Goal: Task Accomplishment & Management: Use online tool/utility

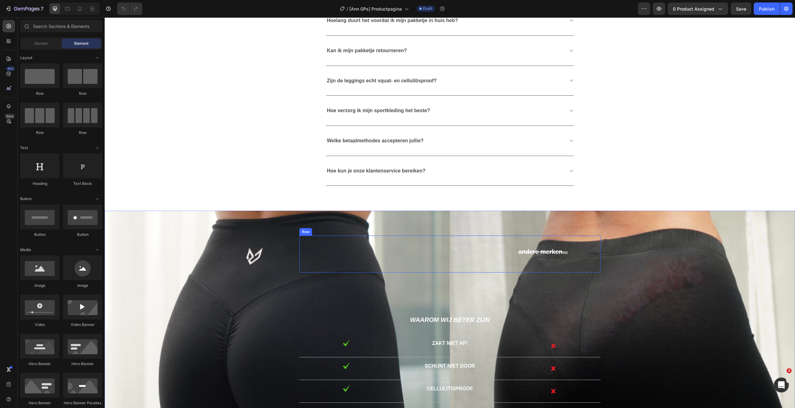
click at [341, 257] on div "Text Block" at bounding box center [372, 253] width 146 height 37
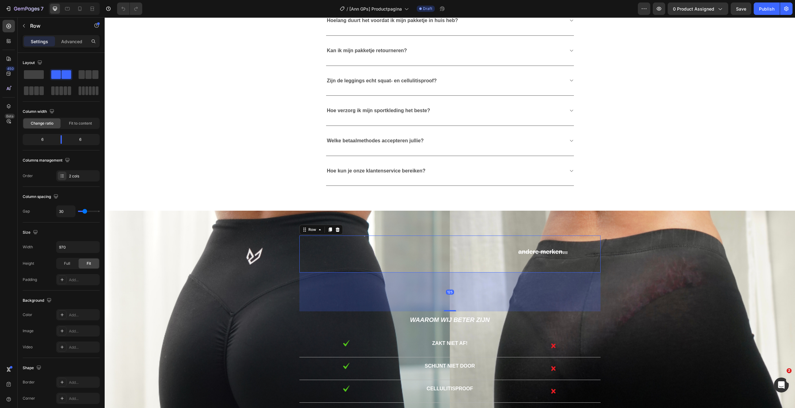
click at [350, 243] on div "Text Block" at bounding box center [372, 253] width 146 height 37
click at [5, 108] on div at bounding box center [8, 106] width 12 height 12
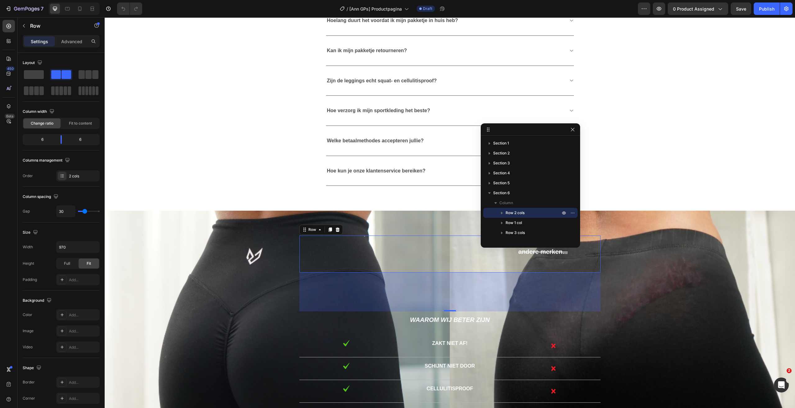
click at [500, 210] on icon "button" at bounding box center [502, 213] width 6 height 6
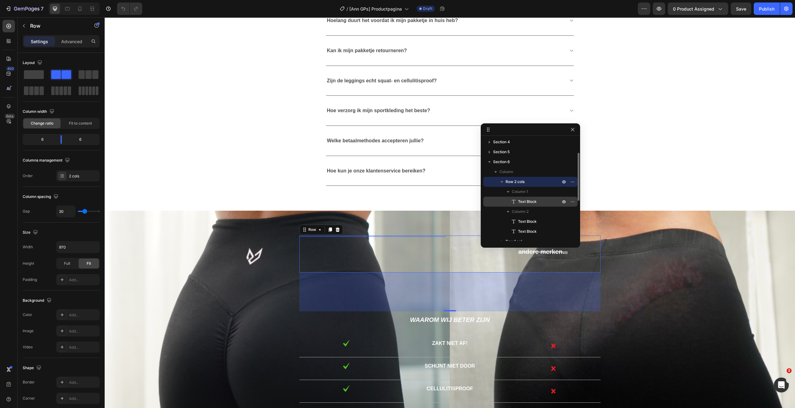
click at [524, 201] on span "Text Block" at bounding box center [527, 201] width 19 height 6
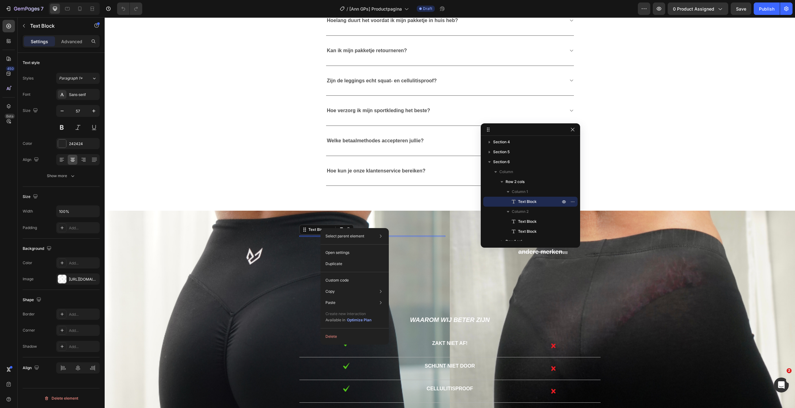
click at [77, 248] on div "Background" at bounding box center [61, 248] width 77 height 10
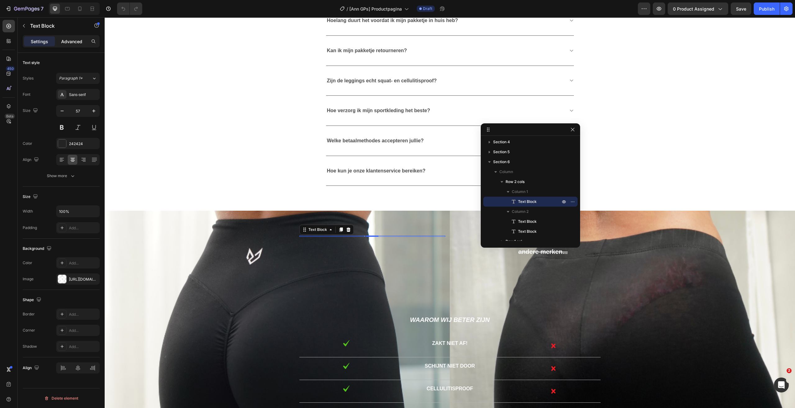
click at [76, 44] on p "Advanced" at bounding box center [71, 41] width 21 height 7
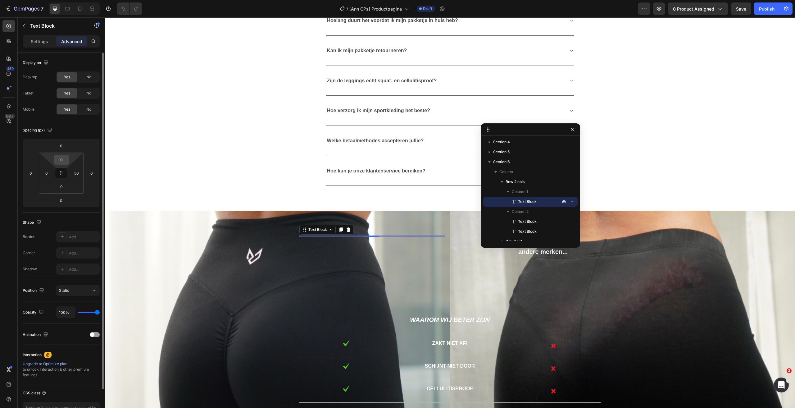
click at [60, 159] on input "0" at bounding box center [61, 159] width 12 height 9
type input "0"
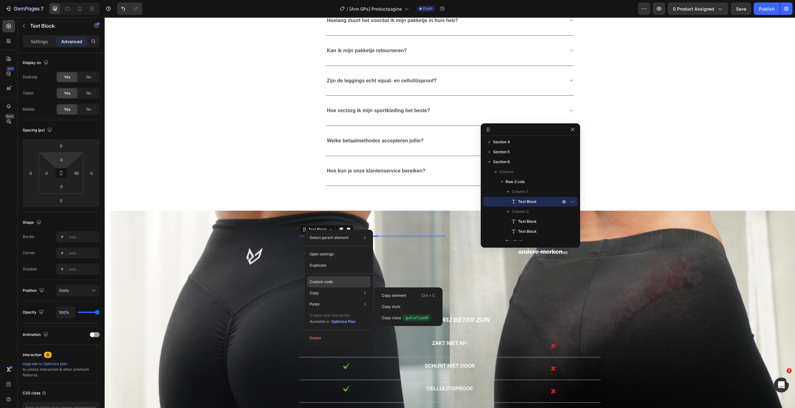
click at [325, 283] on p "Custom code" at bounding box center [320, 282] width 23 height 6
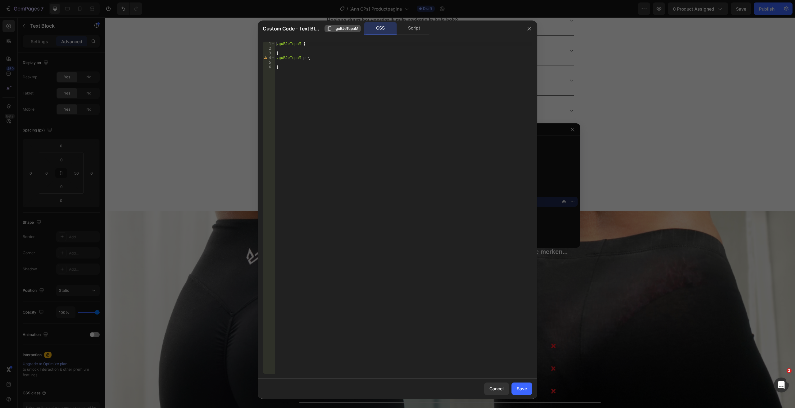
click at [341, 27] on span ".guEJeTcpaM" at bounding box center [346, 29] width 24 height 6
click at [58, 223] on div at bounding box center [397, 204] width 795 height 408
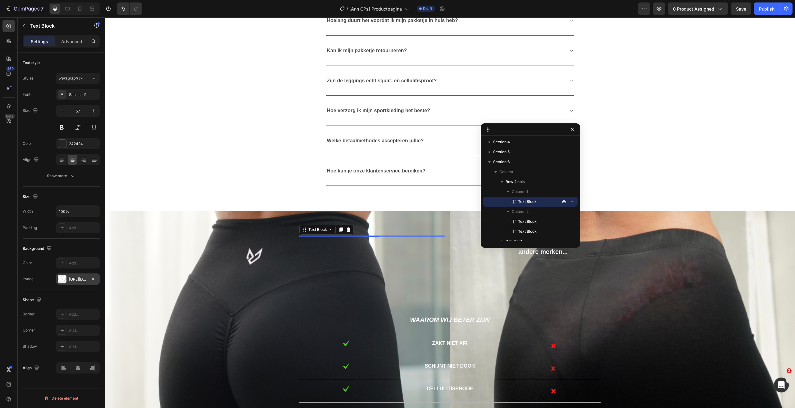
click at [77, 278] on div "https://cdn.shopify.com/s/files/1/0566/1199/5702/files/gempages_553654555535999…" at bounding box center [78, 279] width 18 height 6
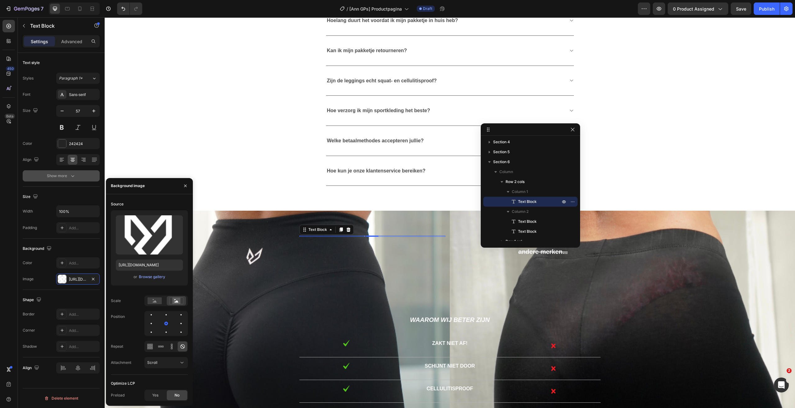
click at [70, 171] on button "Show more" at bounding box center [61, 175] width 77 height 11
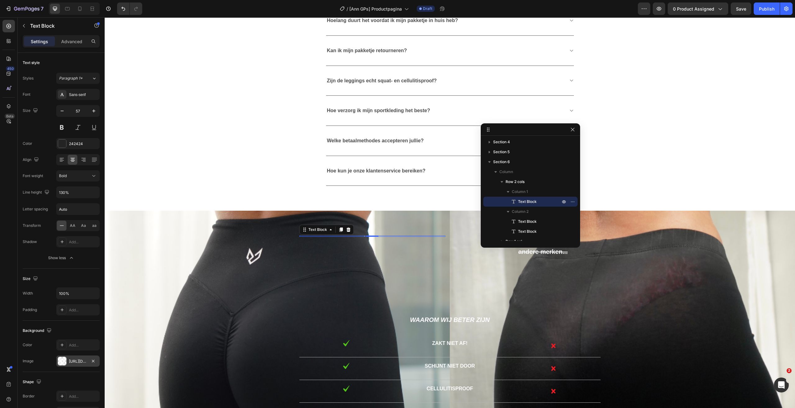
click at [85, 359] on div "https://cdn.shopify.com/s/files/1/0566/1199/5702/files/gempages_553654555535999…" at bounding box center [78, 361] width 18 height 6
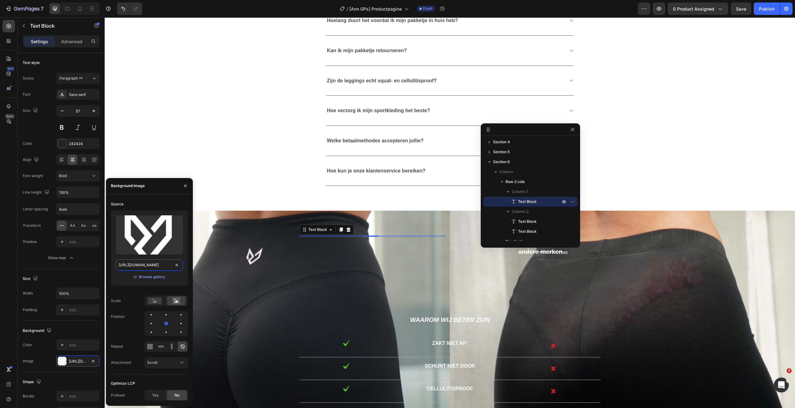
click at [149, 264] on input "https://cdn.shopify.com/s/files/1/0566/1199/5702/files/gempages_553654555535999…" at bounding box center [149, 264] width 67 height 11
click at [34, 25] on p "Text Block" at bounding box center [56, 25] width 53 height 7
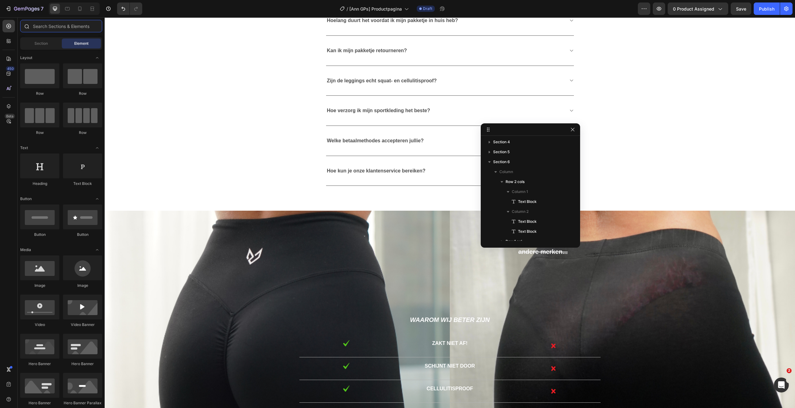
click at [54, 23] on input "text" at bounding box center [61, 26] width 82 height 12
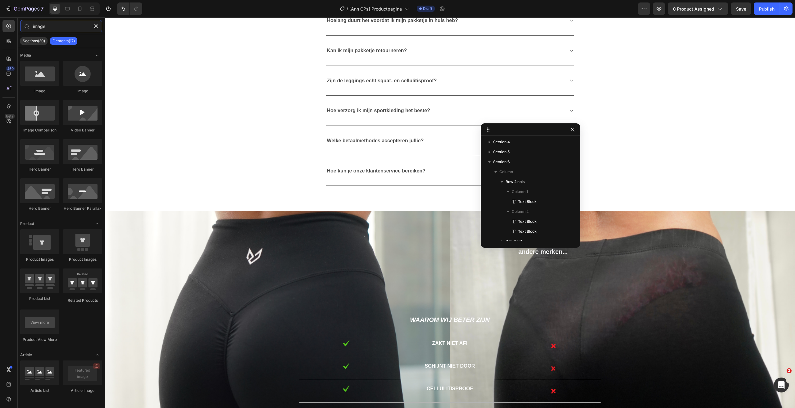
type input "image"
click at [449, 251] on div "Text Block andere merken... Text Block Text Block Row" at bounding box center [449, 253] width 301 height 37
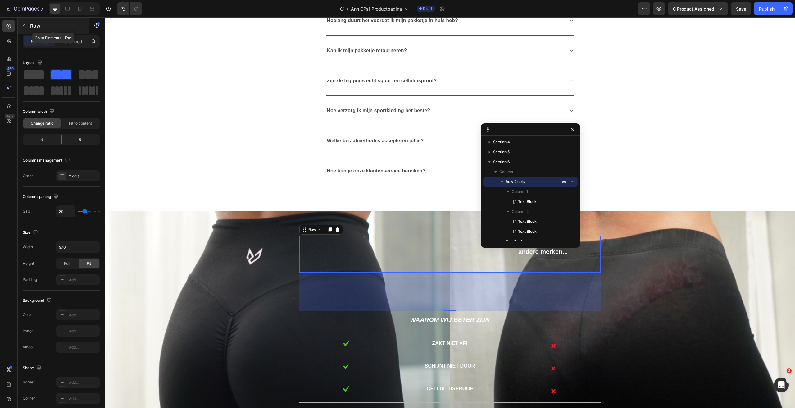
click at [33, 28] on p "Row" at bounding box center [56, 25] width 53 height 7
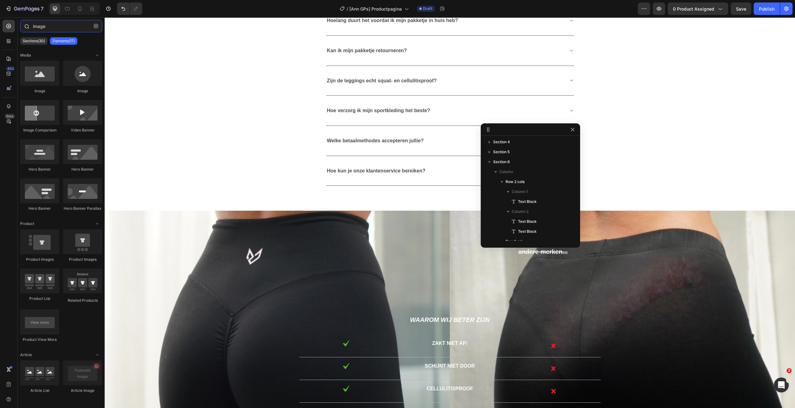
click at [48, 29] on input "image" at bounding box center [61, 26] width 82 height 12
drag, startPoint x: 138, startPoint y: 100, endPoint x: 361, endPoint y: 260, distance: 274.0
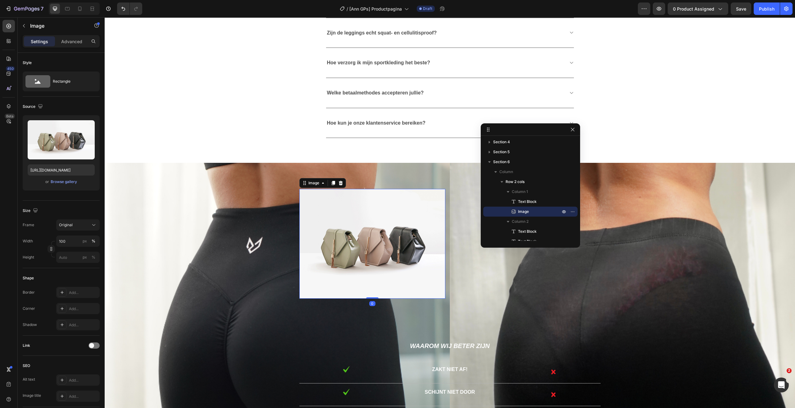
scroll to position [1360, 0]
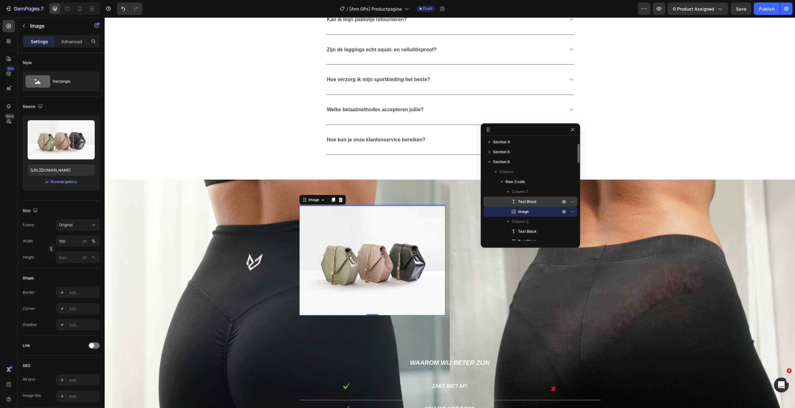
click at [529, 201] on span "Text Block" at bounding box center [527, 201] width 19 height 6
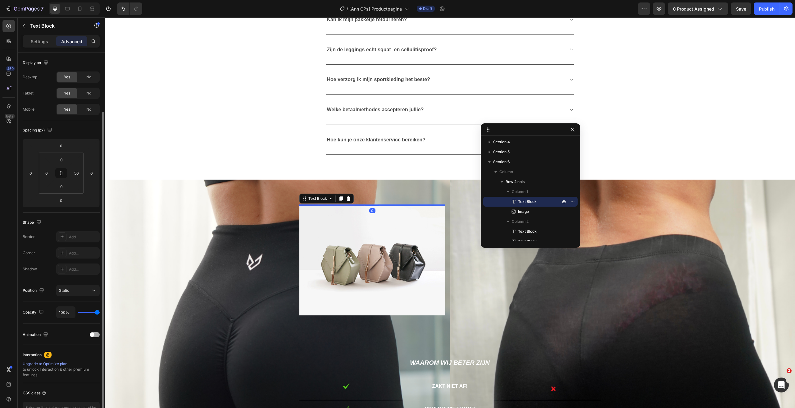
scroll to position [40, 0]
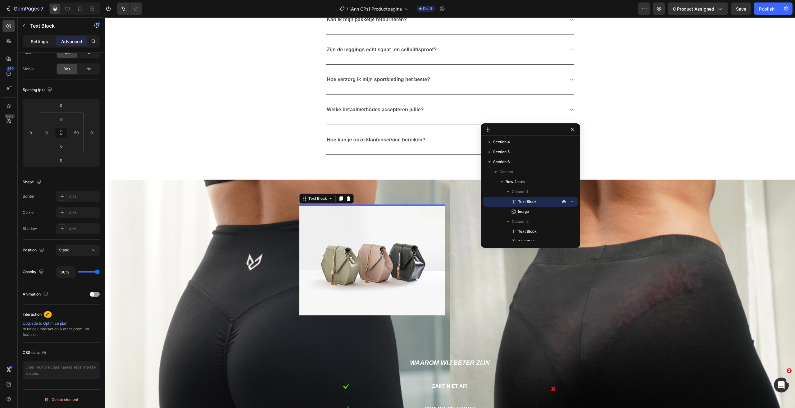
click at [38, 39] on p "Settings" at bounding box center [39, 41] width 17 height 7
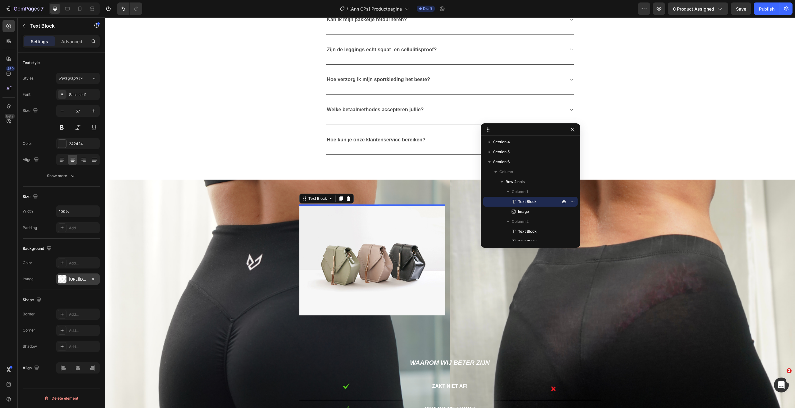
click at [71, 278] on div "https://cdn.shopify.com/s/files/1/0566/1199/5702/files/gempages_553654555535999…" at bounding box center [78, 279] width 18 height 6
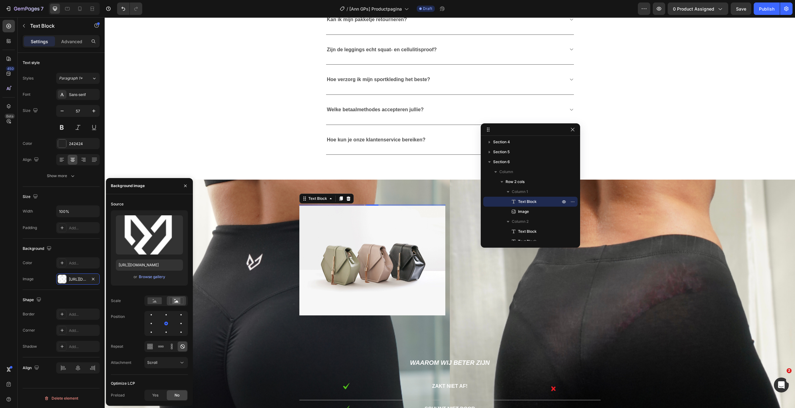
click at [136, 271] on div "Upload Image https://cdn.shopify.com/s/files/1/0566/1199/5702/files/gempages_55…" at bounding box center [149, 247] width 77 height 75
click at [138, 265] on input "https://cdn.shopify.com/s/files/1/0566/1199/5702/files/gempages_553654555535999…" at bounding box center [149, 264] width 67 height 11
click at [349, 247] on img at bounding box center [372, 260] width 146 height 110
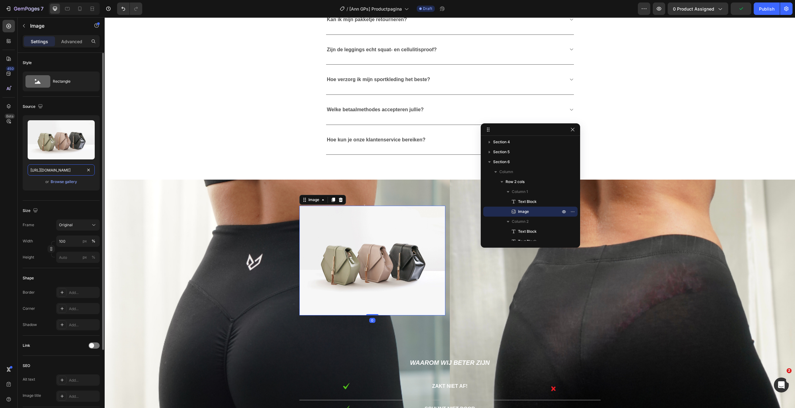
click at [65, 167] on input "https://cdn.shopify.com/s/files/1/2005/9307/files/image_demo.jpg" at bounding box center [61, 169] width 67 height 11
paste input "0566/1199/5702/files/gempages_553654555535999881-6ad8f013-50b1-43bb-9cc0-cc116e…"
type input "https://cdn.shopify.com/s/files/1/0566/1199/5702/files/gempages_553654555535999…"
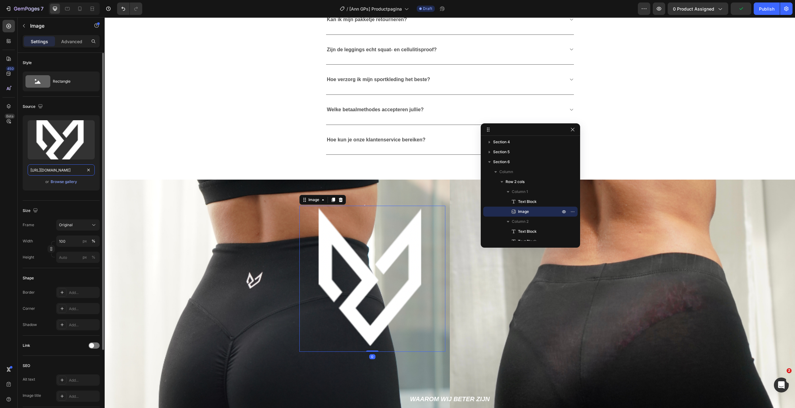
scroll to position [0, 188]
click at [376, 201] on div "Text Block Image 0 andere merken... Text Block Text Block Row Waarom wij beter …" at bounding box center [450, 362] width 690 height 367
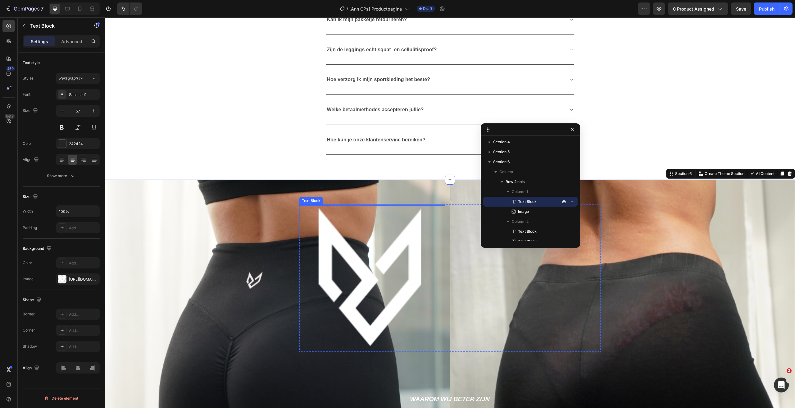
click at [359, 204] on div at bounding box center [364, 204] width 130 height 1
click at [346, 196] on icon at bounding box center [348, 198] width 5 height 5
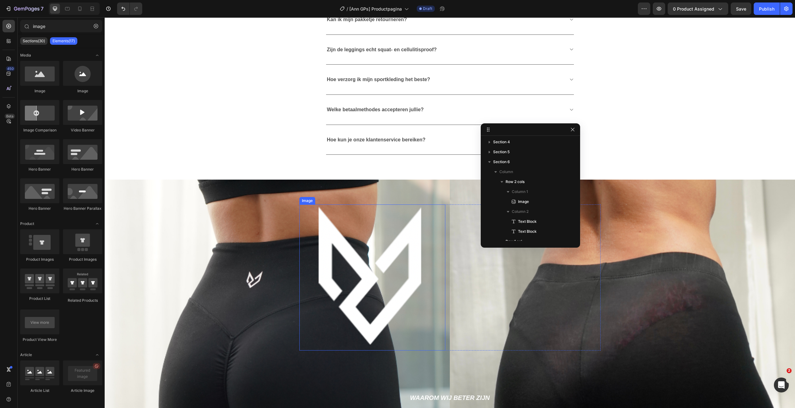
click at [387, 238] on img at bounding box center [372, 277] width 146 height 146
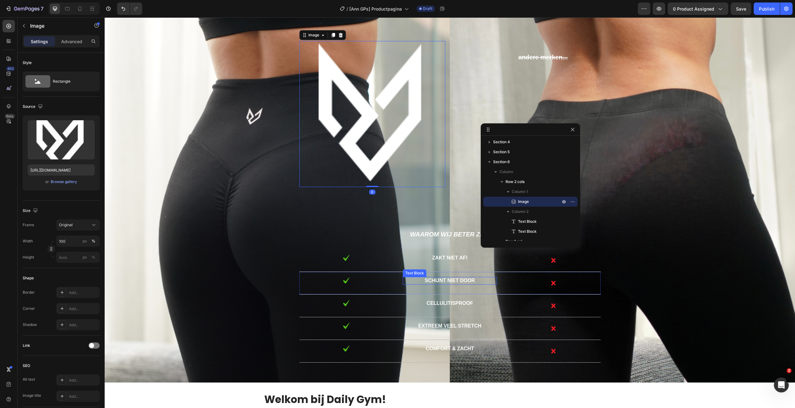
scroll to position [1422, 0]
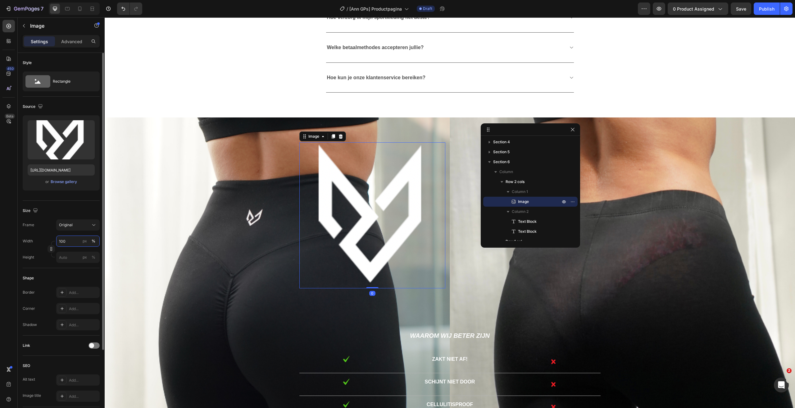
click at [58, 238] on input "100" at bounding box center [77, 240] width 43 height 11
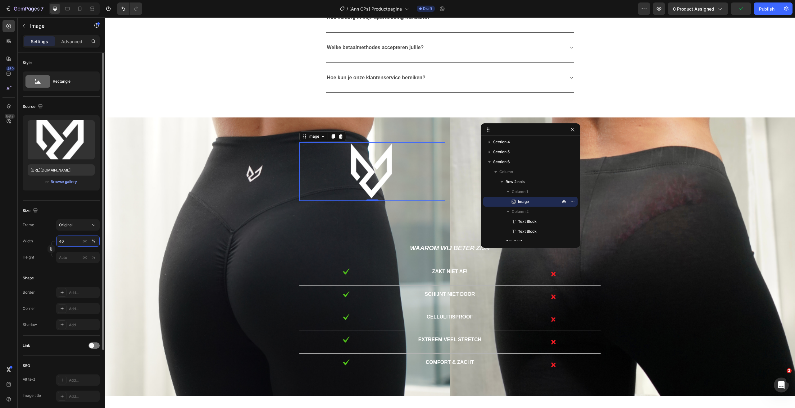
type input "4"
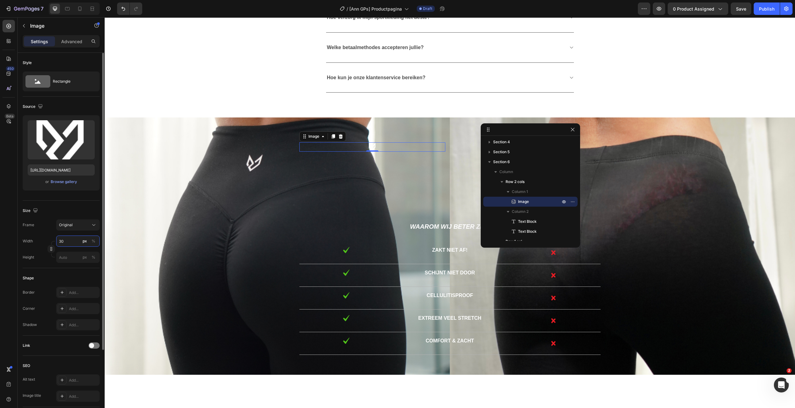
type input "3"
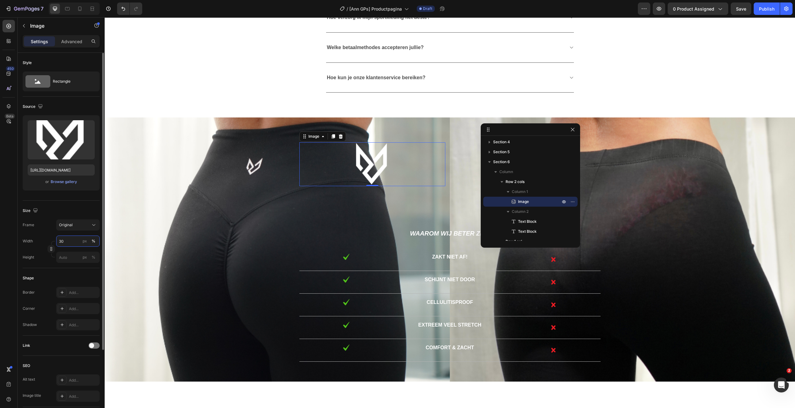
type input "30"
click at [575, 133] on div at bounding box center [529, 129] width 99 height 12
click at [575, 132] on div at bounding box center [571, 128] width 7 height 7
click at [572, 130] on icon "button" at bounding box center [572, 128] width 5 height 5
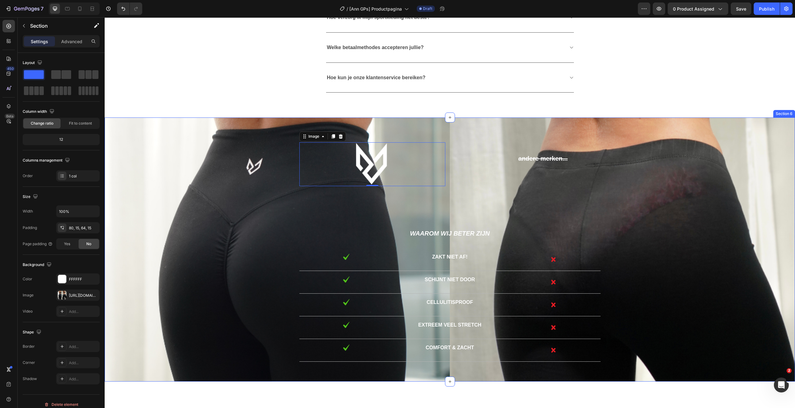
click at [214, 128] on div "Image 0 andere merken... Text Block Text Block Row Waarom wij beter zijn Text B…" at bounding box center [450, 249] width 690 height 264
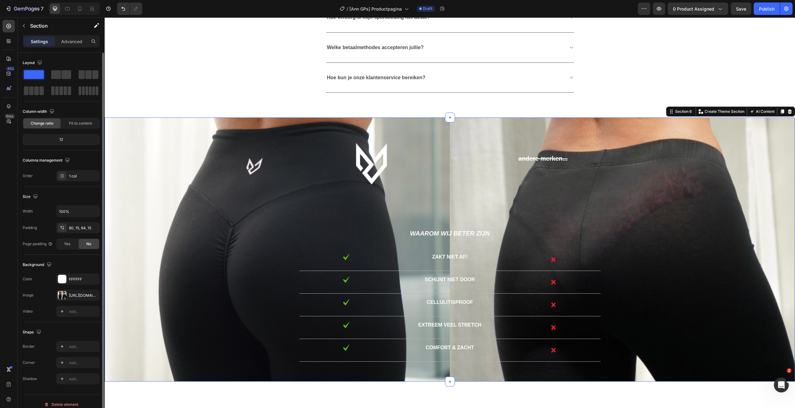
scroll to position [5, 0]
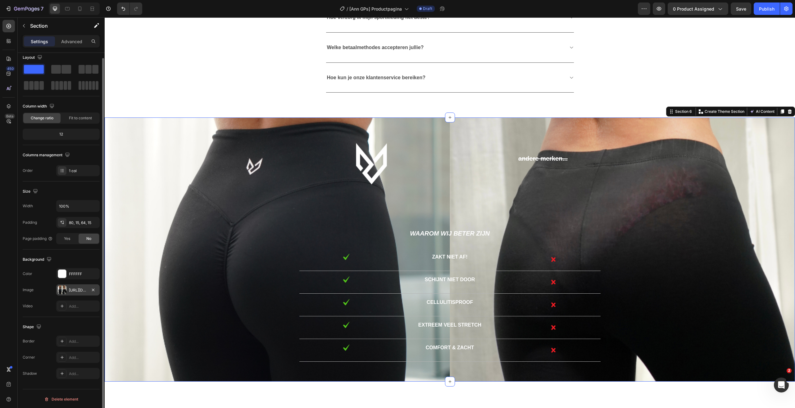
click at [68, 289] on div "https://cdn.shopify.com/s/files/1/0566/1199/5702/files/gempages_553654555535999…" at bounding box center [77, 289] width 43 height 11
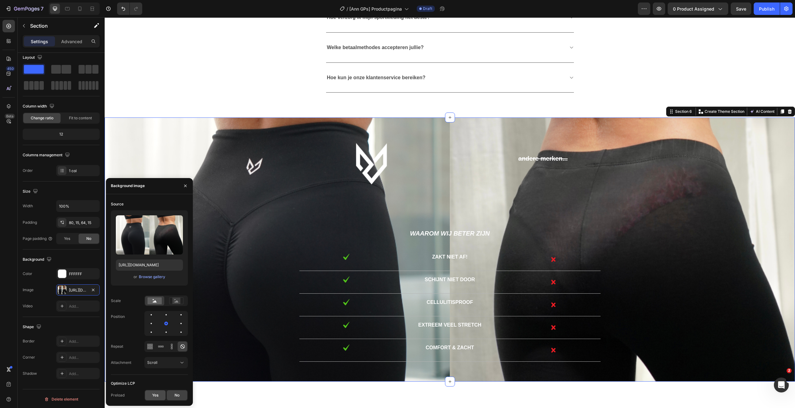
drag, startPoint x: 154, startPoint y: 393, endPoint x: 151, endPoint y: 390, distance: 4.3
click at [153, 393] on span "Yes" at bounding box center [155, 395] width 6 height 6
click at [177, 391] on div "No" at bounding box center [177, 395] width 20 height 10
click at [165, 363] on div "Scroll" at bounding box center [163, 362] width 32 height 6
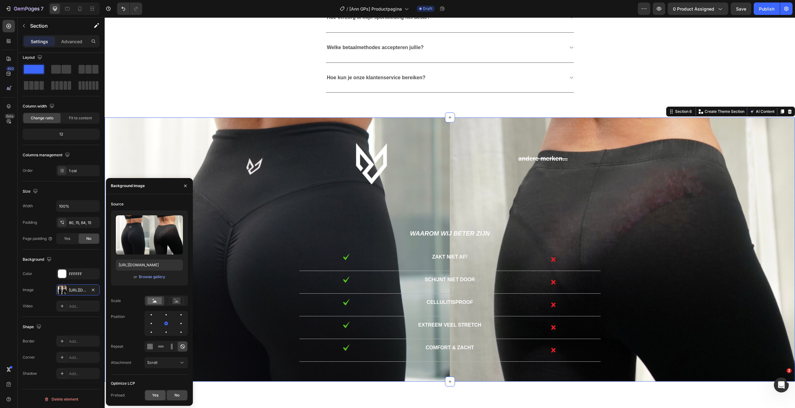
click at [158, 397] on span "Yes" at bounding box center [155, 395] width 6 height 6
click at [50, 290] on div "Image https://cdn.shopify.com/s/files/1/0566/1199/5702/files/gempages_553654555…" at bounding box center [61, 289] width 77 height 11
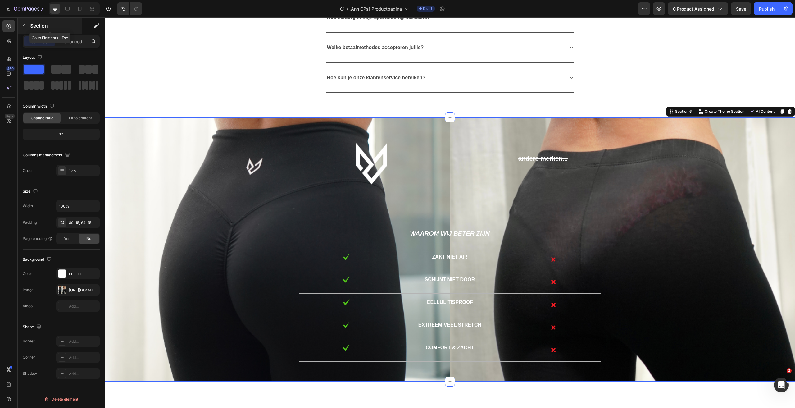
click at [27, 28] on button "button" at bounding box center [24, 26] width 10 height 10
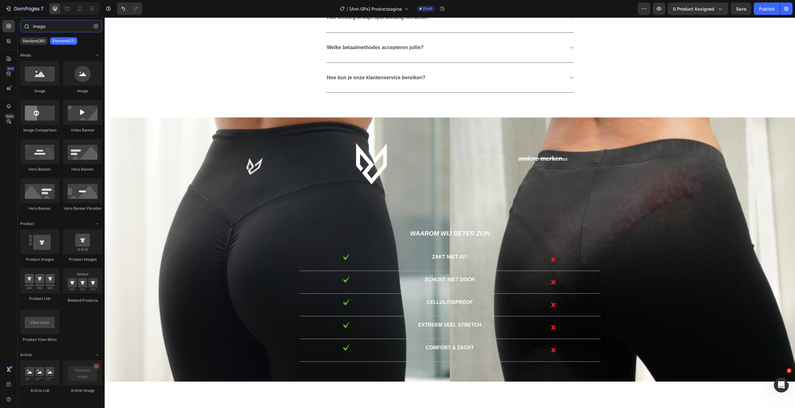
click at [35, 29] on input "image" at bounding box center [61, 26] width 82 height 12
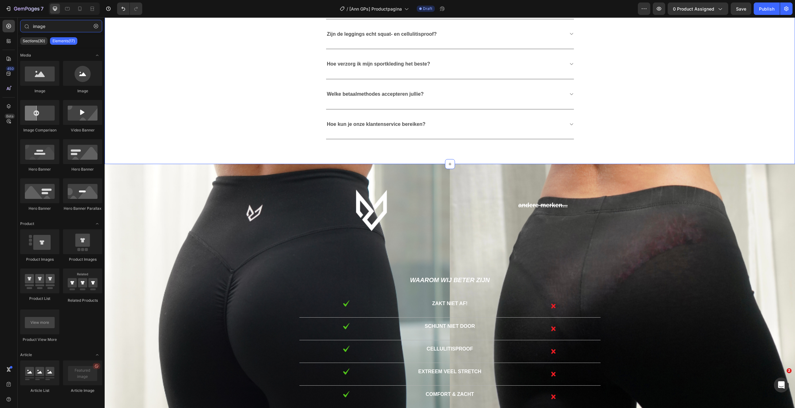
scroll to position [1453, 0]
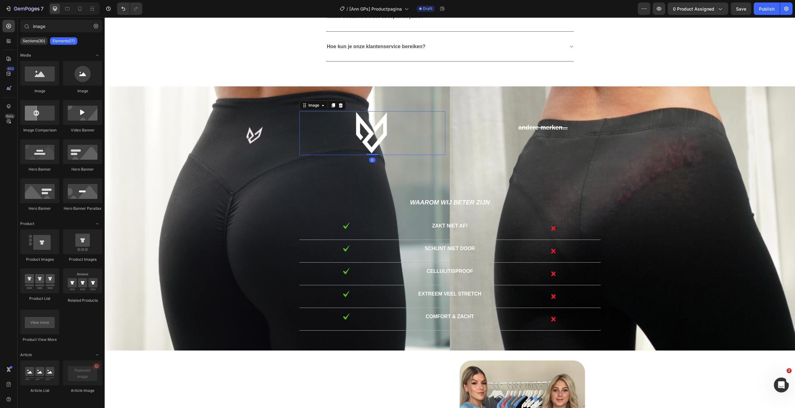
click at [379, 129] on img at bounding box center [372, 133] width 44 height 44
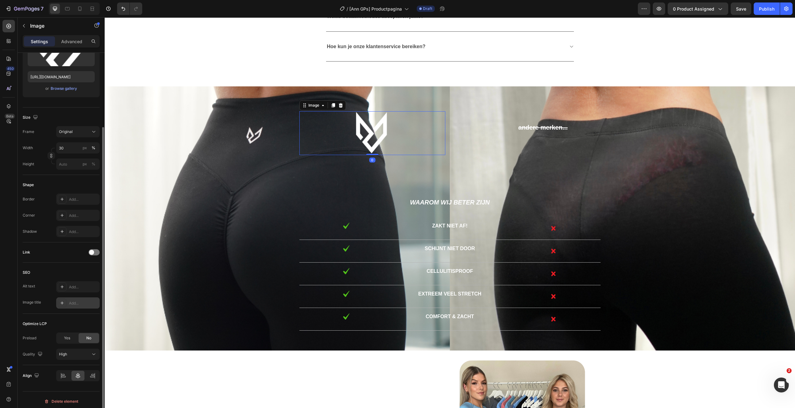
scroll to position [95, 0]
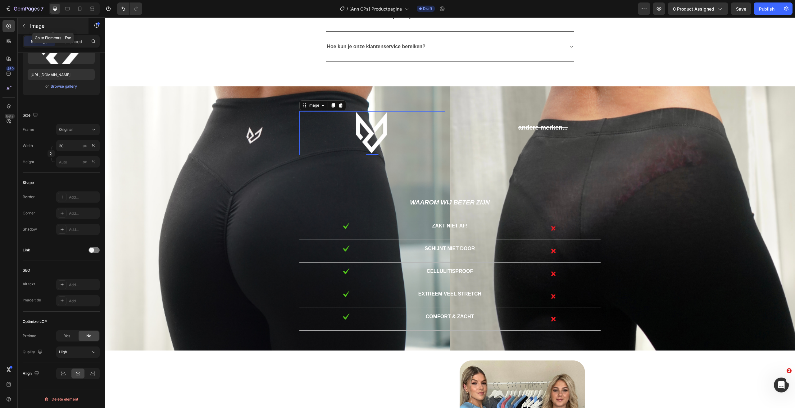
click at [23, 20] on div "Image" at bounding box center [53, 26] width 71 height 16
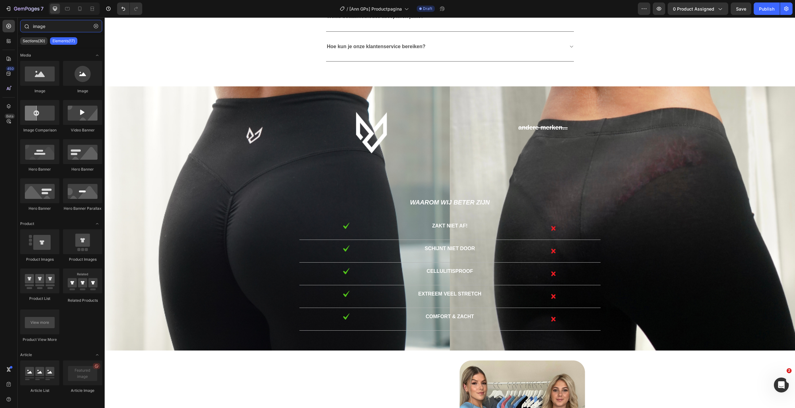
click at [45, 23] on input "image" at bounding box center [61, 26] width 82 height 12
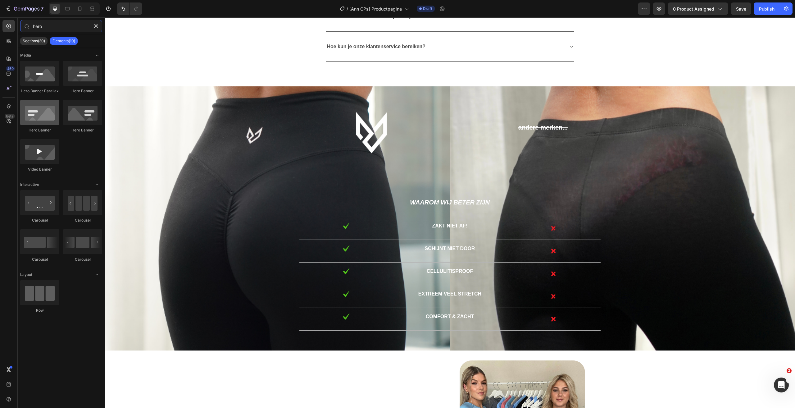
type input "hero"
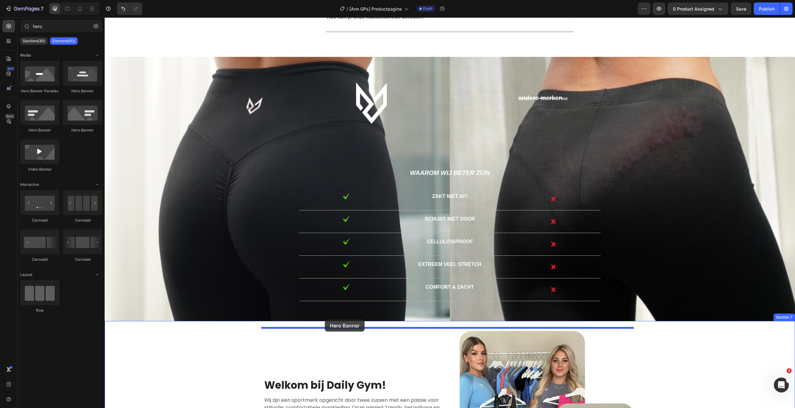
drag, startPoint x: 145, startPoint y: 139, endPoint x: 325, endPoint y: 319, distance: 254.6
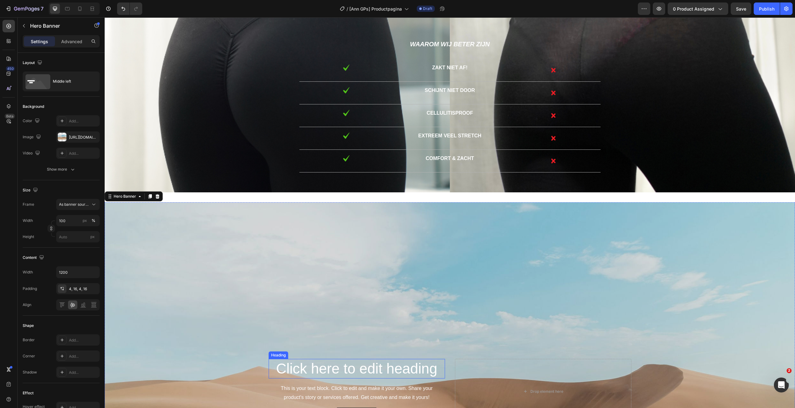
scroll to position [1669, 0]
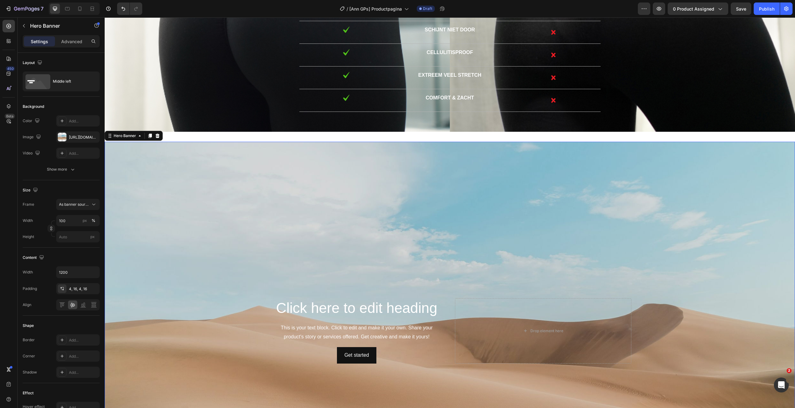
click at [366, 219] on div "Background Image" at bounding box center [450, 331] width 690 height 378
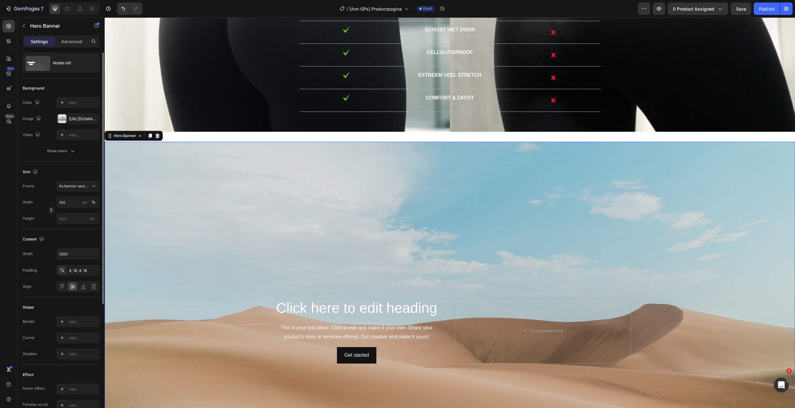
scroll to position [0, 0]
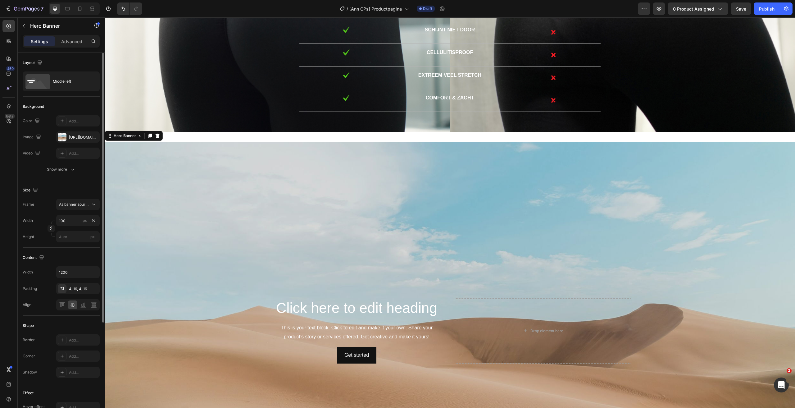
click at [74, 143] on div "The changes might be hidden by the video. Color Add... Image https://cdn.shopif…" at bounding box center [61, 136] width 77 height 43
click at [74, 140] on div "https://cdn.shopify.com/s/files/1/2005/9307/files/background_settings.jpg" at bounding box center [77, 136] width 43 height 11
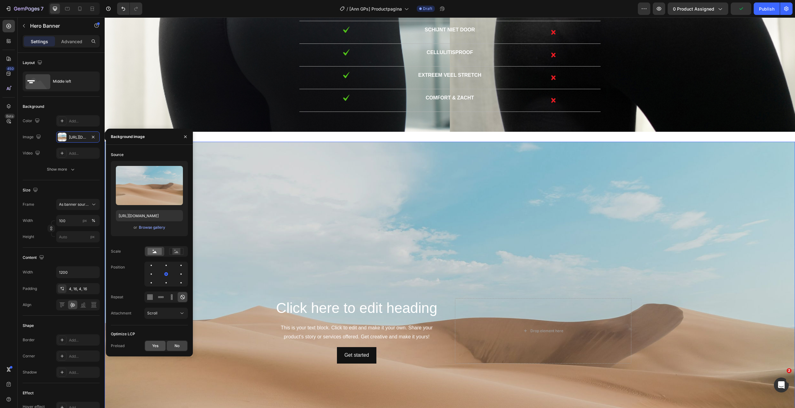
click at [156, 345] on span "Yes" at bounding box center [155, 346] width 6 height 6
click at [169, 317] on button "Scroll" at bounding box center [165, 312] width 43 height 11
click at [167, 316] on button "Scroll" at bounding box center [165, 312] width 43 height 11
click at [174, 346] on div "No" at bounding box center [177, 346] width 20 height 10
click at [185, 136] on icon "button" at bounding box center [185, 136] width 5 height 5
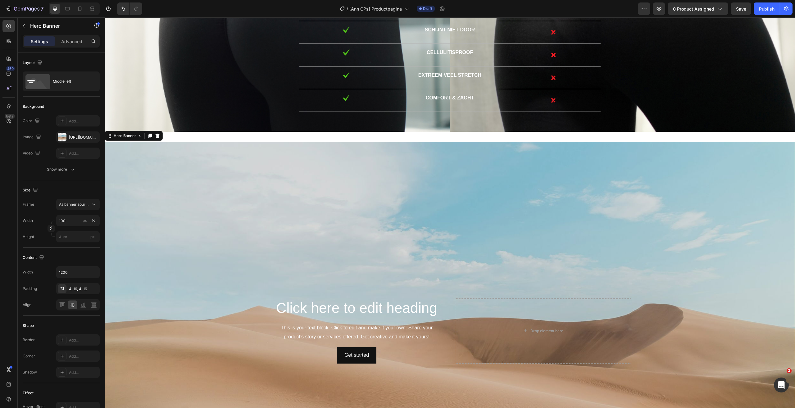
click at [199, 164] on div "Background Image" at bounding box center [450, 331] width 690 height 378
click at [159, 133] on div at bounding box center [157, 135] width 7 height 7
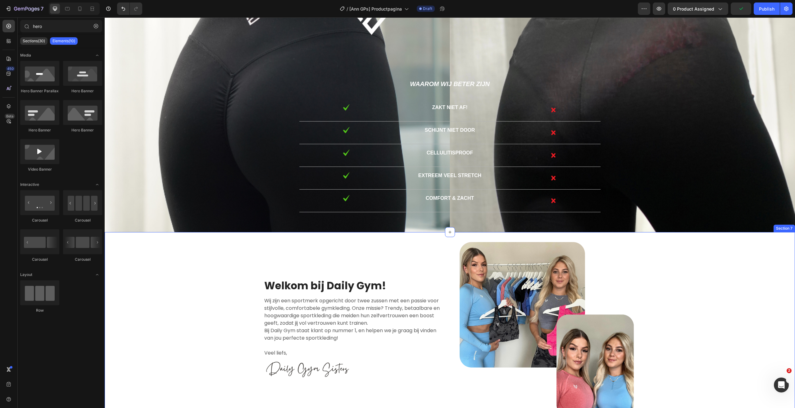
scroll to position [1514, 0]
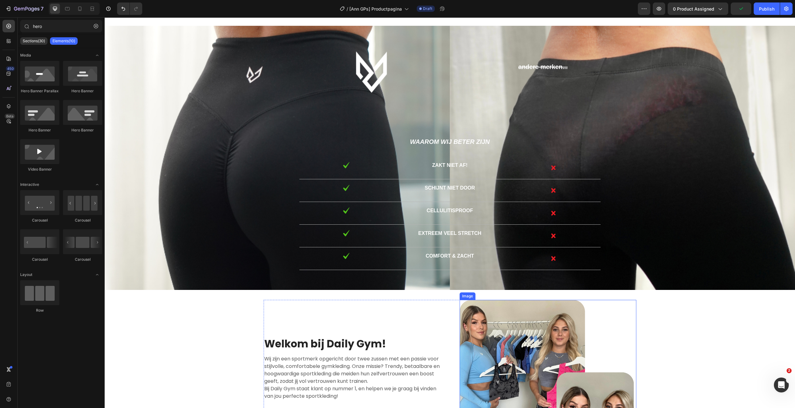
click at [503, 344] on img at bounding box center [547, 388] width 177 height 177
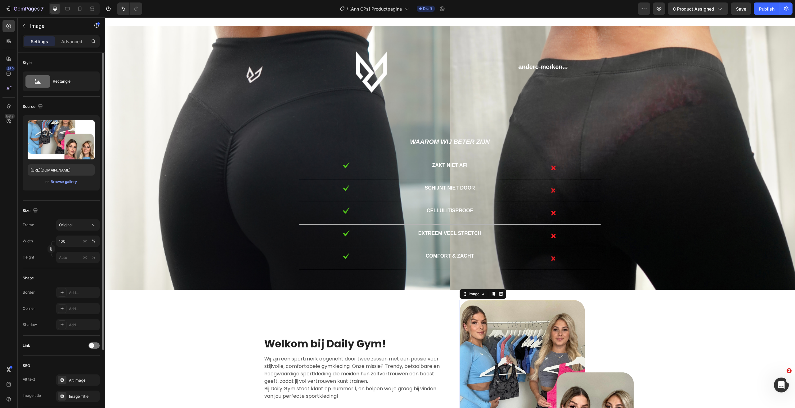
scroll to position [95, 0]
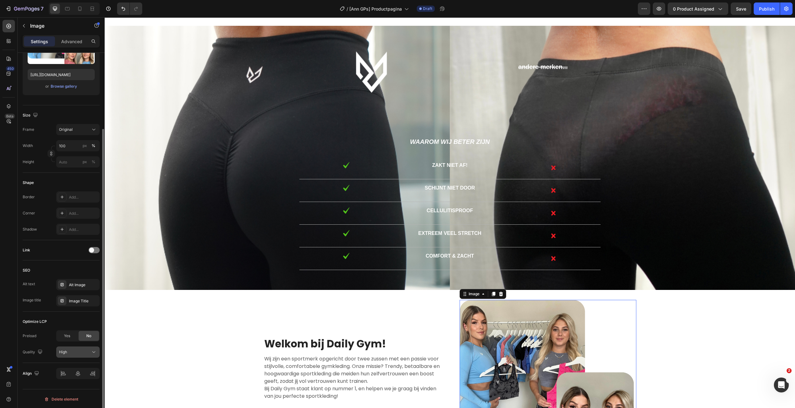
click at [65, 349] on span "High" at bounding box center [63, 351] width 8 height 5
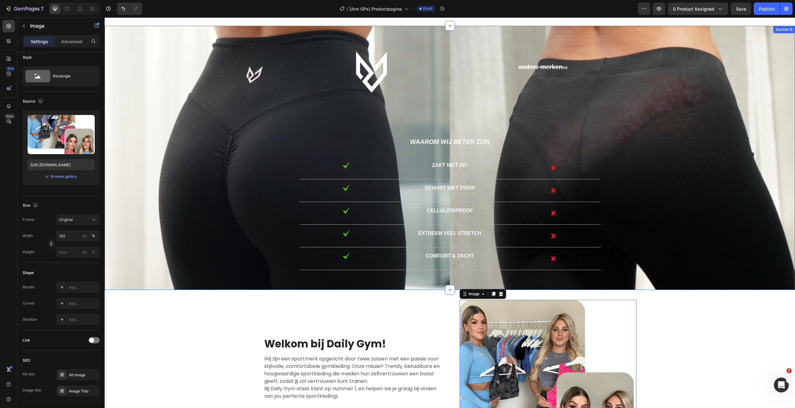
click at [229, 150] on div "Image andere merken... Text Block Text Block Row Waarom wij beter zijn Text Blo…" at bounding box center [449, 160] width 681 height 219
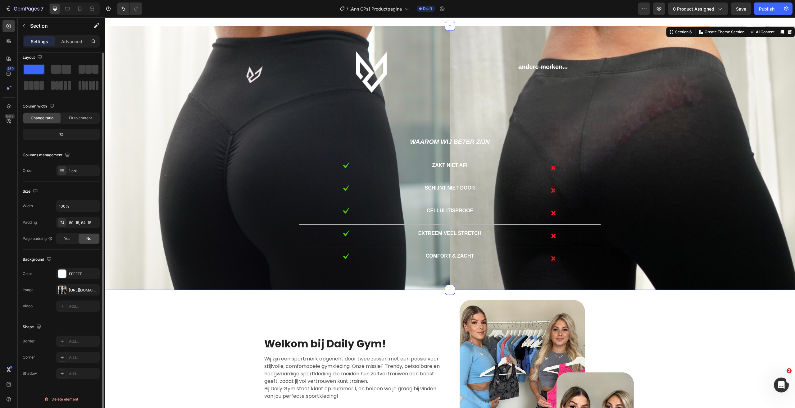
scroll to position [0, 0]
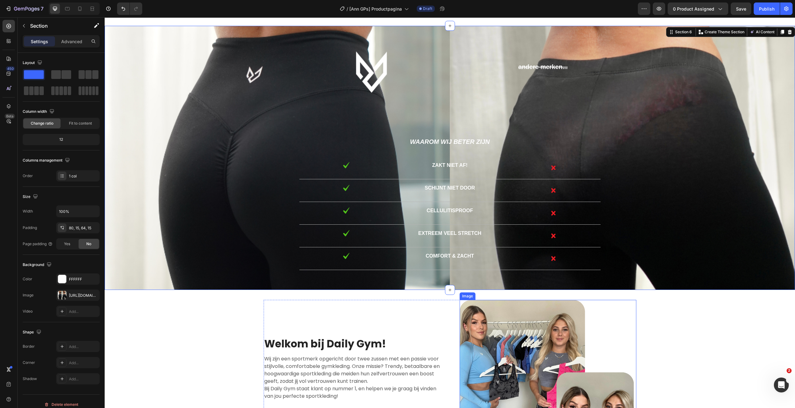
click at [519, 348] on img at bounding box center [547, 388] width 177 height 177
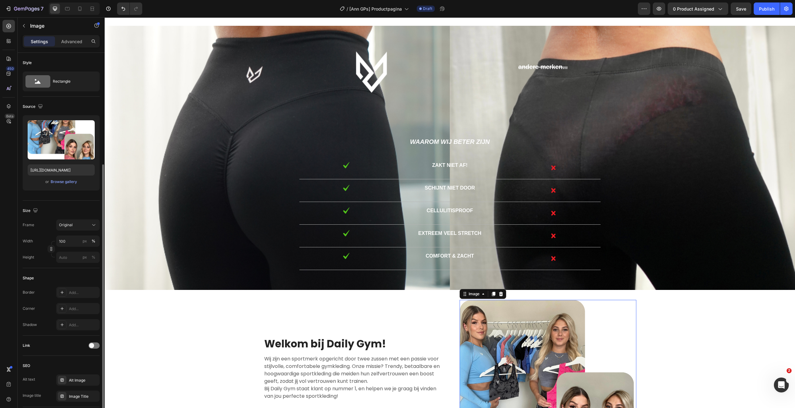
scroll to position [95, 0]
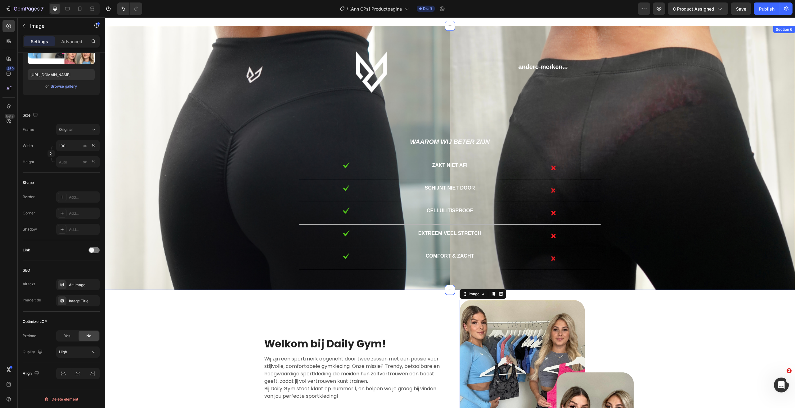
click at [630, 51] on div "Image andere merken... Text Block Text Block Row Waarom wij beter zijn Text Blo…" at bounding box center [449, 160] width 681 height 219
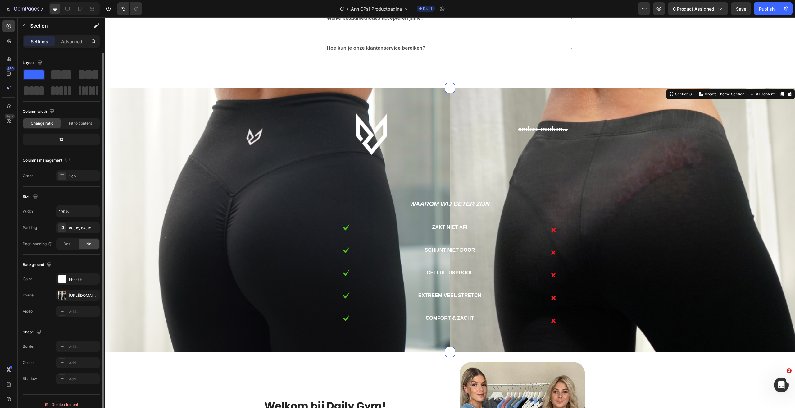
scroll to position [5, 0]
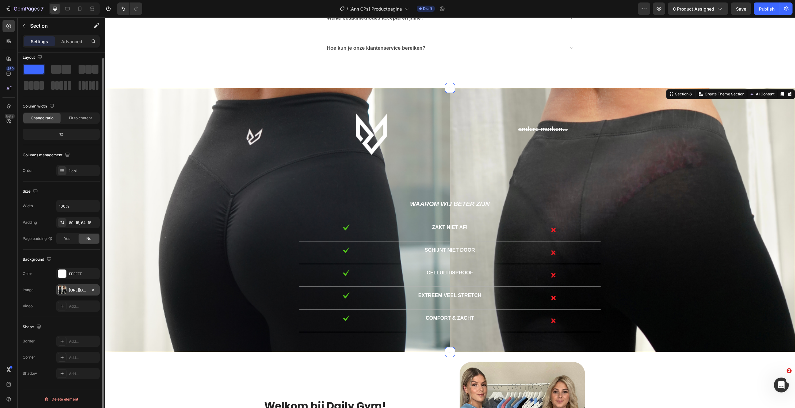
click at [75, 290] on div "https://cdn.shopify.com/s/files/1/0566/1199/5702/files/gempages_553654555535999…" at bounding box center [78, 290] width 18 height 6
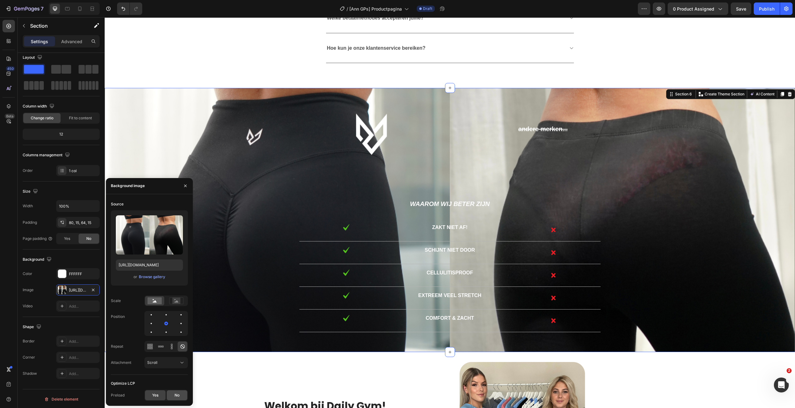
click at [180, 398] on div "No" at bounding box center [177, 395] width 20 height 10
click at [163, 394] on div "Yes" at bounding box center [155, 395] width 20 height 10
click at [238, 130] on div "Image andere merken... Text Block Text Block Row Waarom wij beter zijn Text Blo…" at bounding box center [449, 222] width 681 height 219
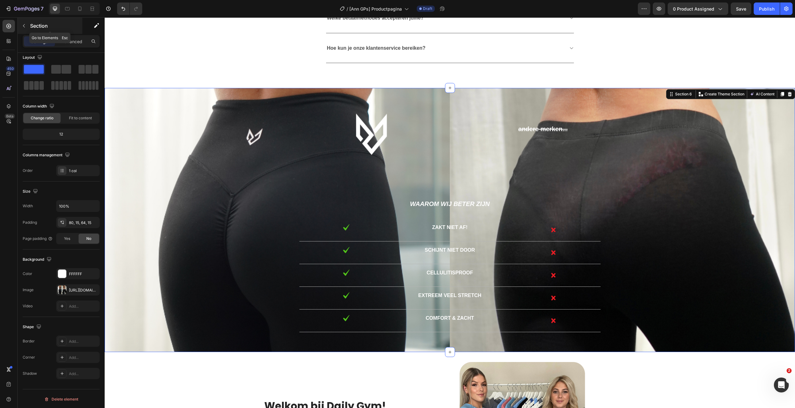
click at [51, 24] on p "Section" at bounding box center [55, 25] width 51 height 7
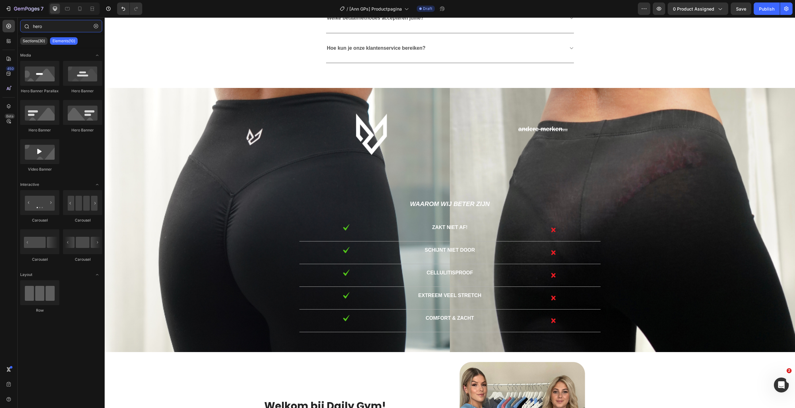
click at [62, 25] on input "hero" at bounding box center [61, 26] width 82 height 12
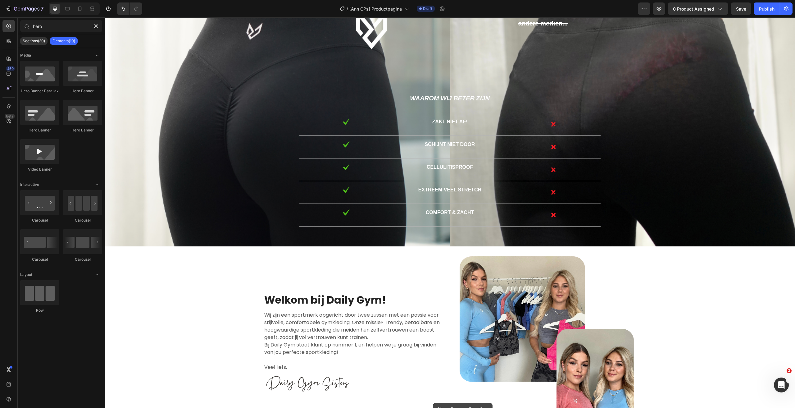
scroll to position [1633, 0]
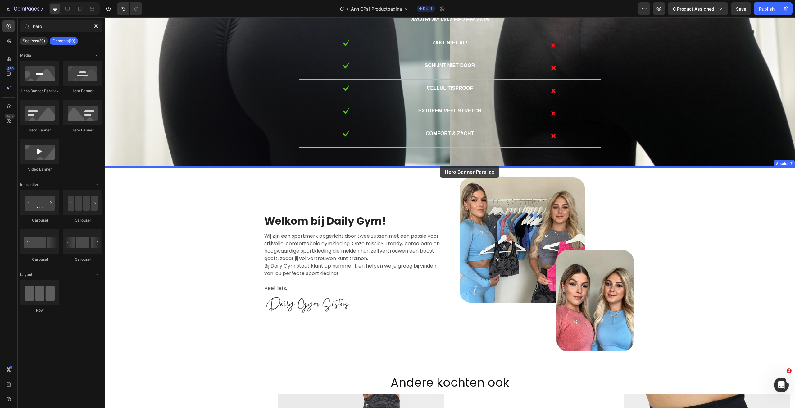
drag, startPoint x: 142, startPoint y: 97, endPoint x: 440, endPoint y: 165, distance: 304.7
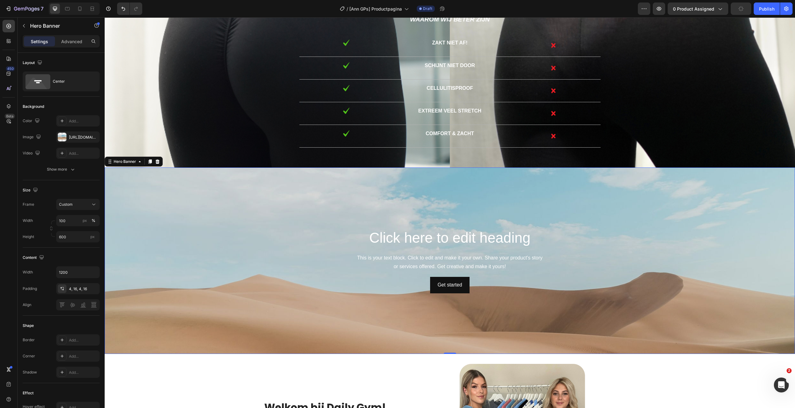
click at [382, 202] on div "Background Image" at bounding box center [450, 299] width 690 height 279
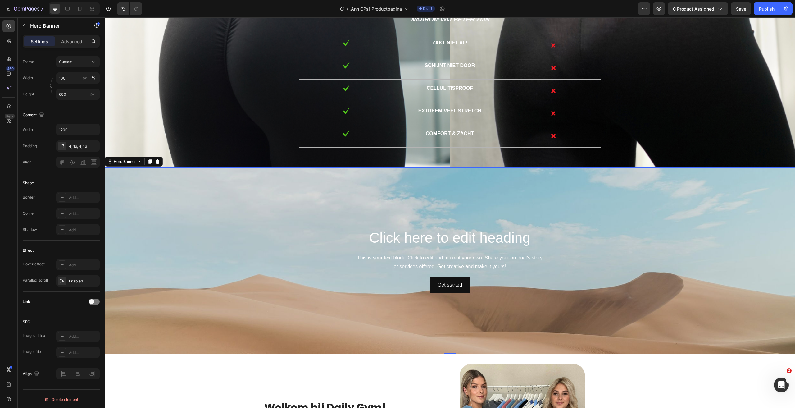
click at [178, 213] on div "Background Image" at bounding box center [450, 299] width 690 height 279
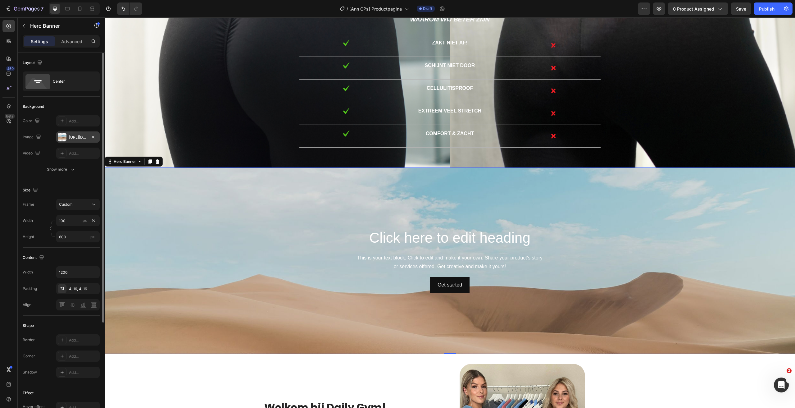
click at [72, 135] on div "https://cdn.shopify.com/s/files/1/2005/9307/files/background_settings.jpg" at bounding box center [78, 137] width 18 height 6
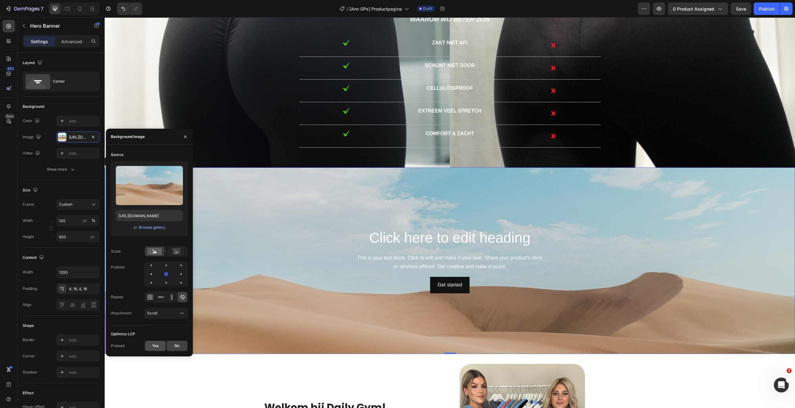
click at [155, 343] on span "Yes" at bounding box center [155, 346] width 6 height 6
click at [179, 348] on div "No" at bounding box center [177, 346] width 20 height 10
click at [68, 169] on div "Show more" at bounding box center [61, 169] width 29 height 6
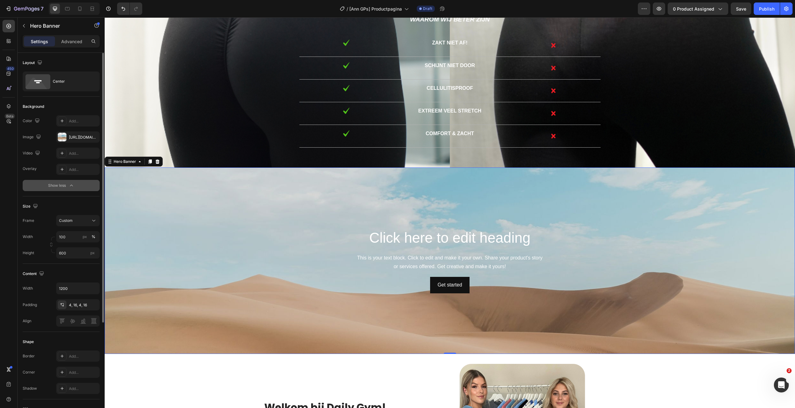
click at [71, 183] on icon "button" at bounding box center [71, 185] width 6 height 6
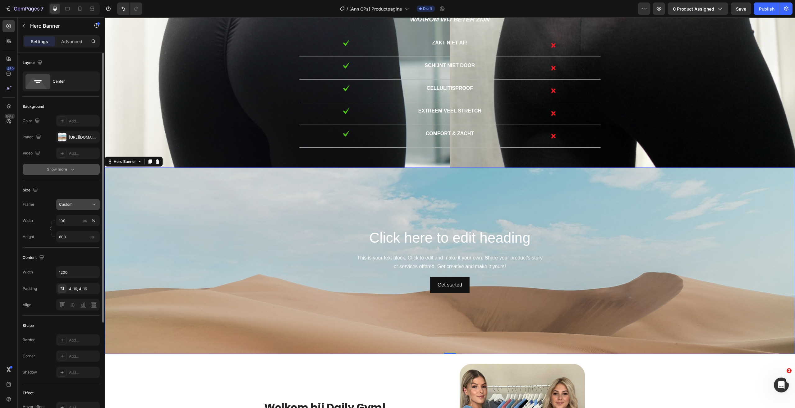
click at [74, 207] on button "Custom" at bounding box center [77, 204] width 43 height 11
click at [74, 207] on div "Custom" at bounding box center [78, 204] width 38 height 6
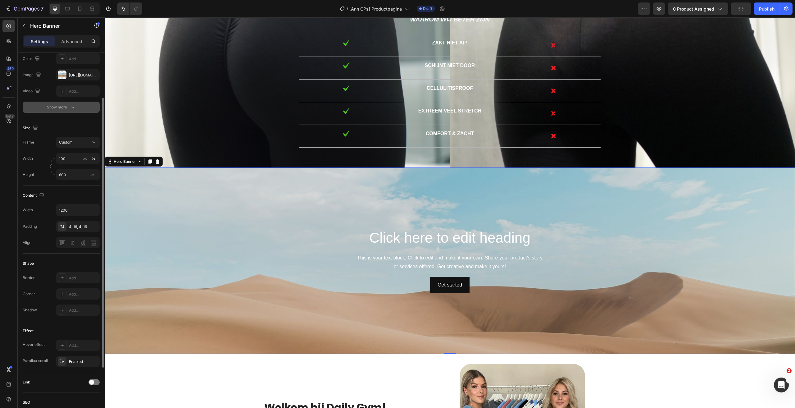
scroll to position [124, 0]
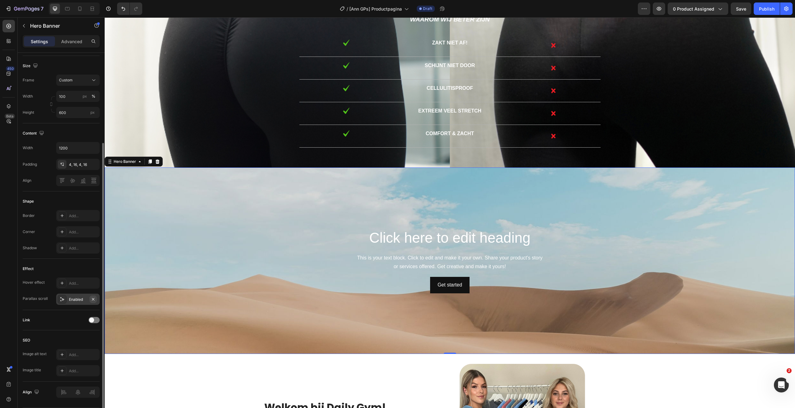
click at [93, 300] on icon "button" at bounding box center [93, 298] width 5 height 5
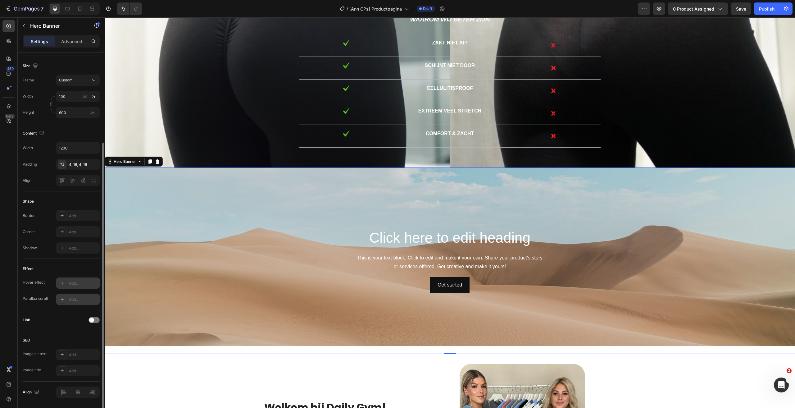
click at [74, 285] on div "Add..." at bounding box center [83, 283] width 29 height 6
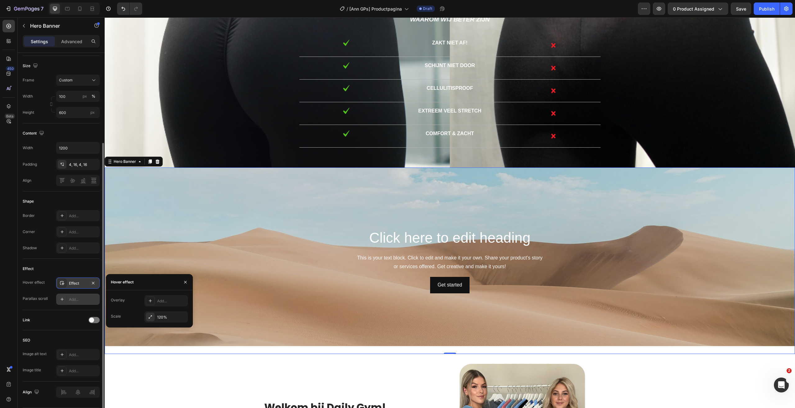
click at [74, 274] on div "Effect Hover effect Effect Parallax scroll Add..." at bounding box center [61, 284] width 77 height 51
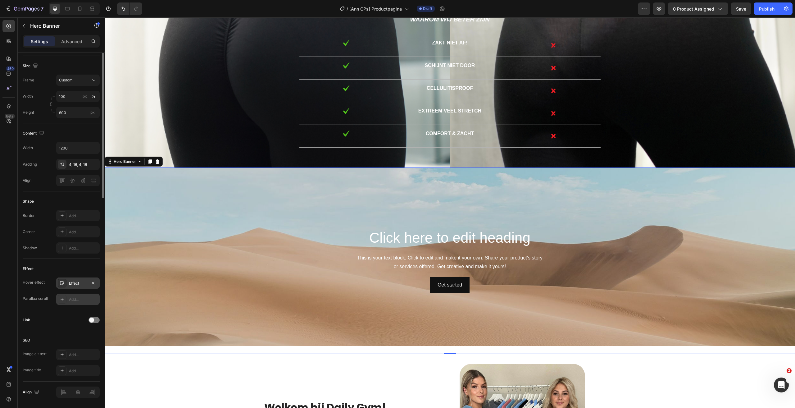
scroll to position [0, 0]
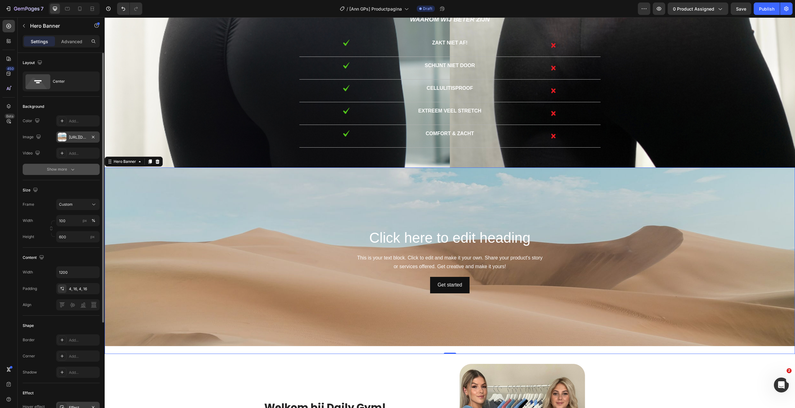
click at [77, 141] on div "https://cdn.shopify.com/s/files/1/2005/9307/files/background_settings.jpg" at bounding box center [77, 136] width 43 height 11
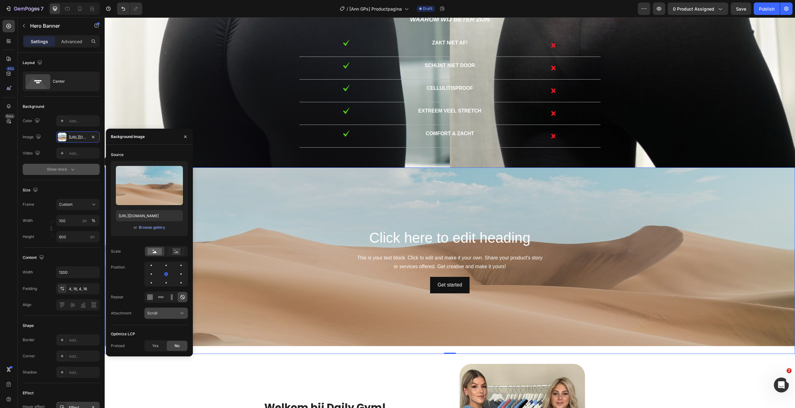
click at [169, 313] on div "Scroll" at bounding box center [163, 313] width 32 height 6
click at [174, 248] on rect at bounding box center [176, 251] width 8 height 6
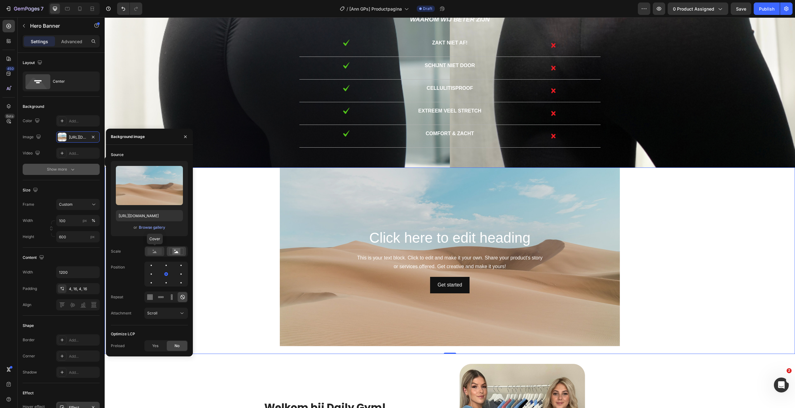
click at [149, 250] on rect at bounding box center [154, 251] width 14 height 7
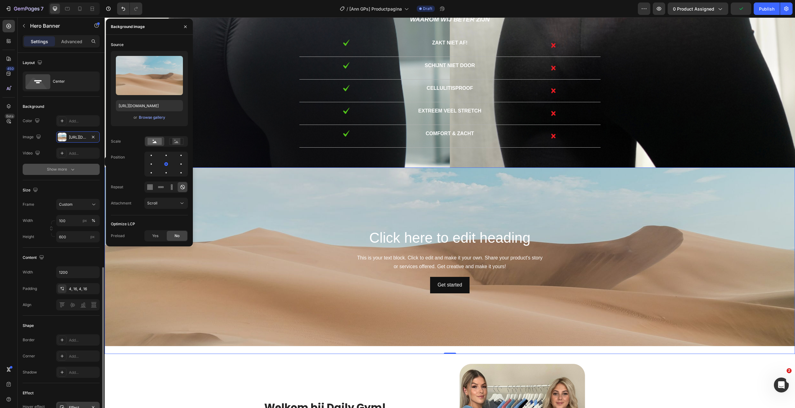
scroll to position [142, 0]
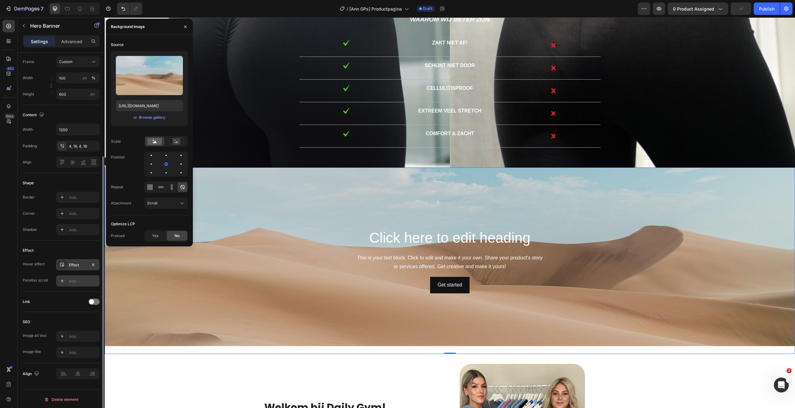
click at [66, 322] on div "SEO" at bounding box center [61, 322] width 77 height 10
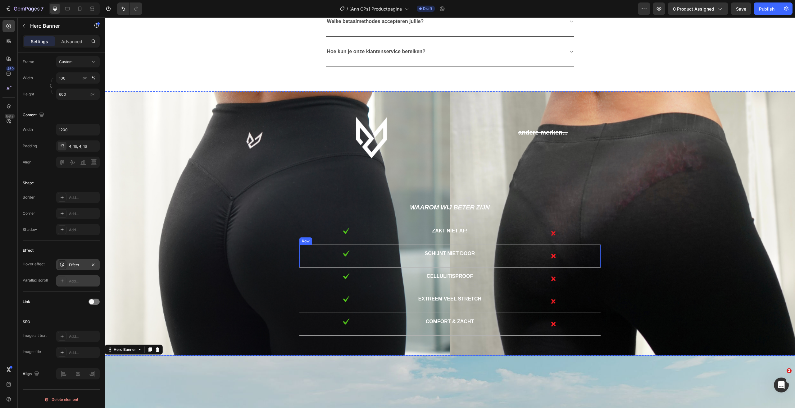
scroll to position [1447, 0]
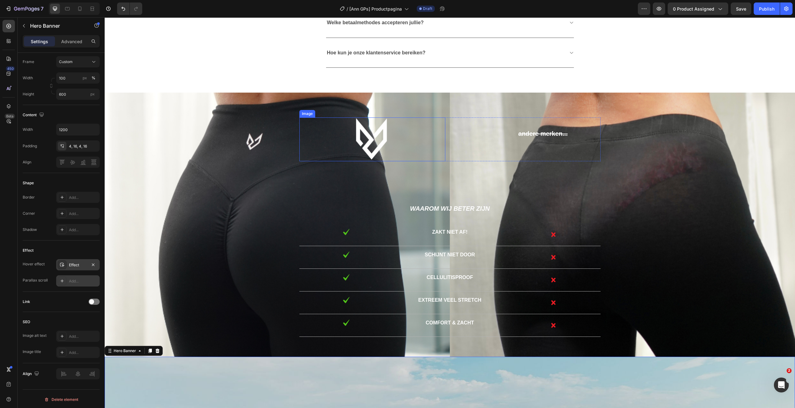
click at [374, 118] on img at bounding box center [372, 139] width 44 height 44
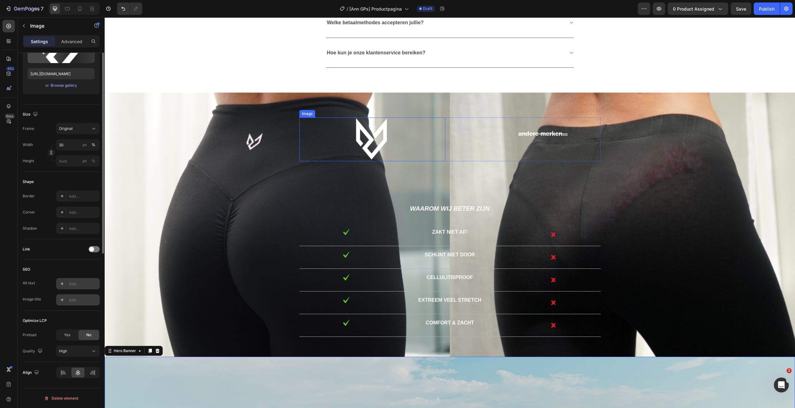
scroll to position [0, 0]
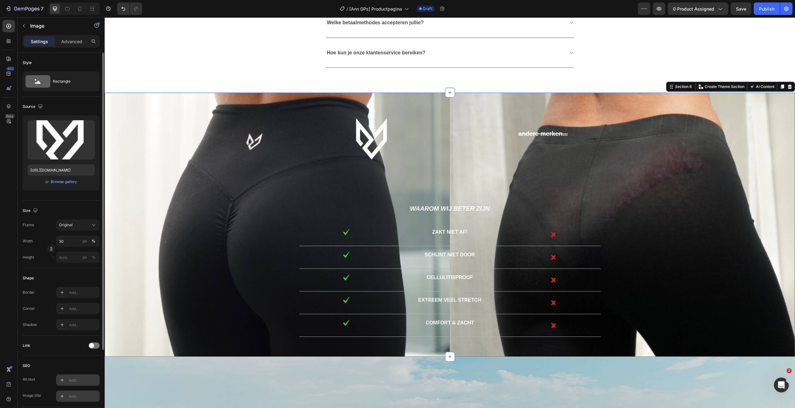
click at [362, 104] on div "Image andere merken... Text Block Text Block Row Waarom wij beter zijn Text Blo…" at bounding box center [450, 225] width 690 height 264
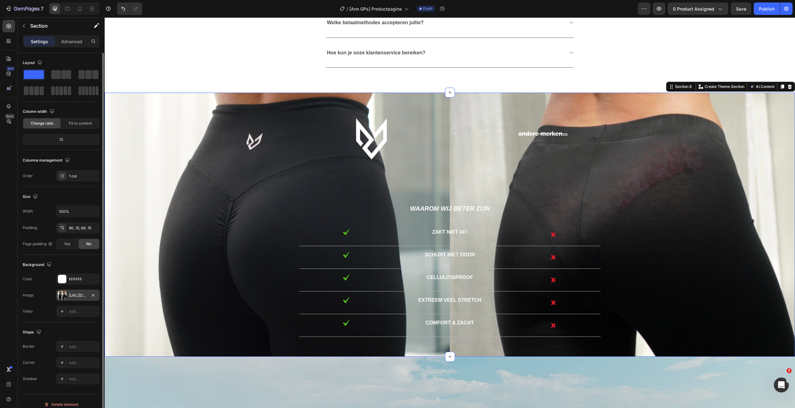
click at [80, 293] on div "https://cdn.shopify.com/s/files/1/0566/1199/5702/files/gempages_553654555535999…" at bounding box center [78, 295] width 18 height 6
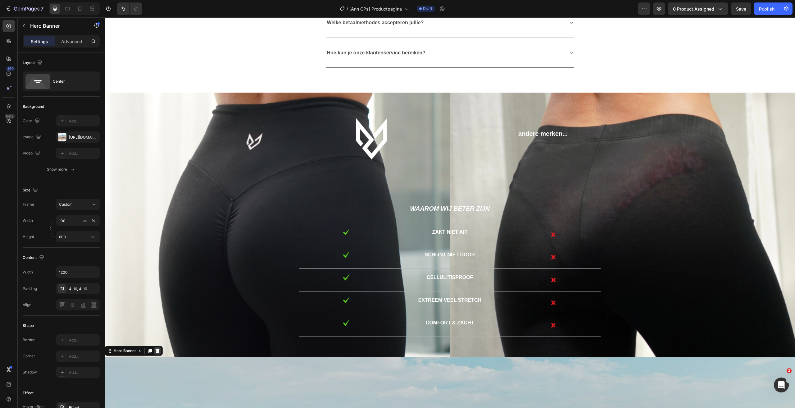
click at [159, 349] on icon at bounding box center [157, 350] width 5 height 5
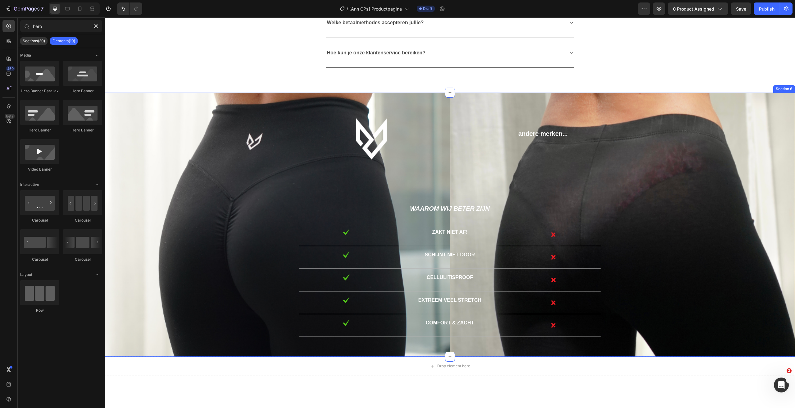
click at [222, 160] on div "Image andere merken... Text Block Text Block Row Waarom wij beter zijn Text Blo…" at bounding box center [449, 226] width 681 height 219
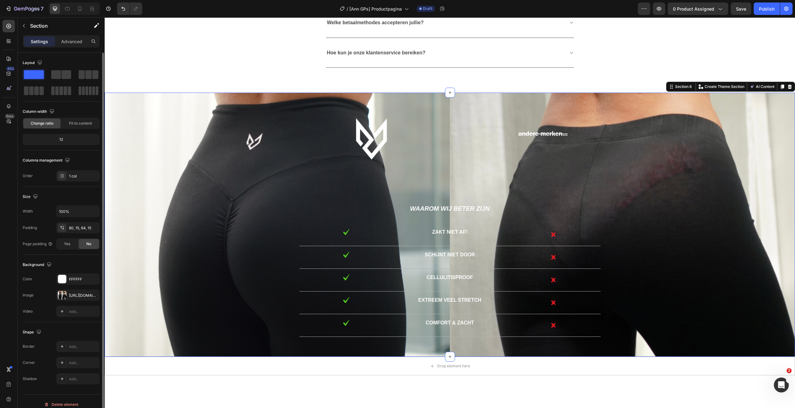
click at [70, 300] on div "The changes might be hidden by the image and the video. Color FFFFFF Image http…" at bounding box center [61, 294] width 77 height 43
click at [70, 295] on div "https://cdn.shopify.com/s/files/1/0566/1199/5702/files/gempages_553654555535999…" at bounding box center [78, 295] width 18 height 6
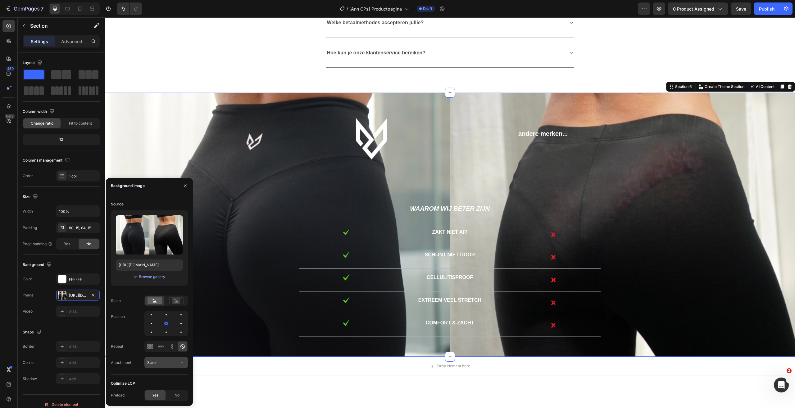
click at [174, 363] on div "Scroll" at bounding box center [163, 362] width 32 height 6
click at [174, 362] on div "Scroll" at bounding box center [163, 362] width 32 height 6
click at [184, 397] on div "No" at bounding box center [177, 395] width 20 height 10
drag, startPoint x: 161, startPoint y: 394, endPoint x: 165, endPoint y: 374, distance: 21.0
click at [161, 394] on div "Yes" at bounding box center [155, 395] width 20 height 10
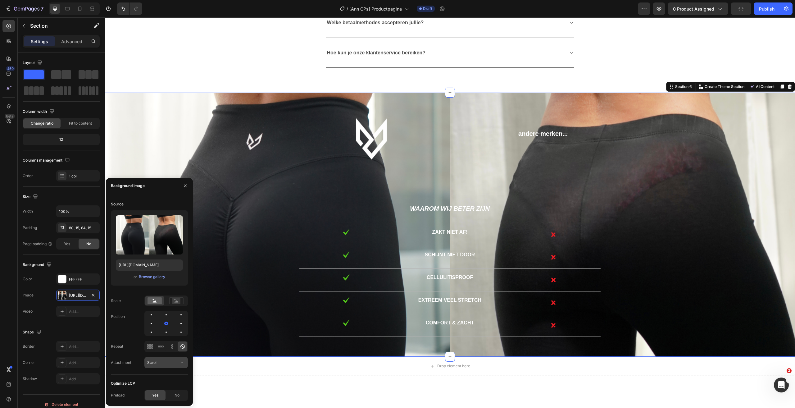
click at [160, 367] on button "Scroll" at bounding box center [165, 362] width 43 height 11
click at [750, 6] on button "Save" at bounding box center [740, 8] width 20 height 12
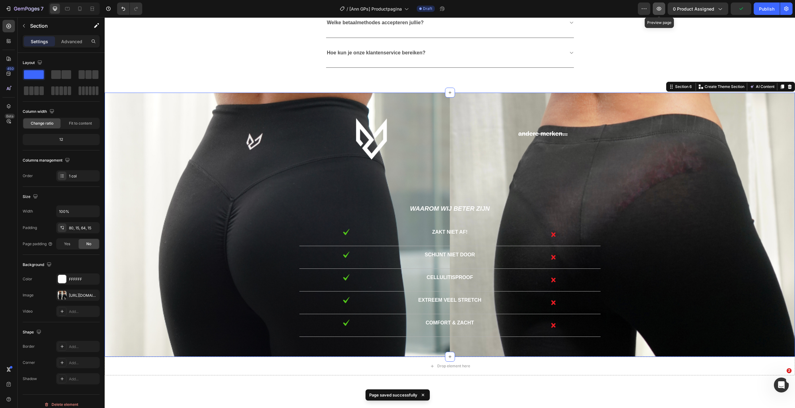
click at [665, 10] on button "button" at bounding box center [658, 8] width 12 height 12
